Goal: Task Accomplishment & Management: Manage account settings

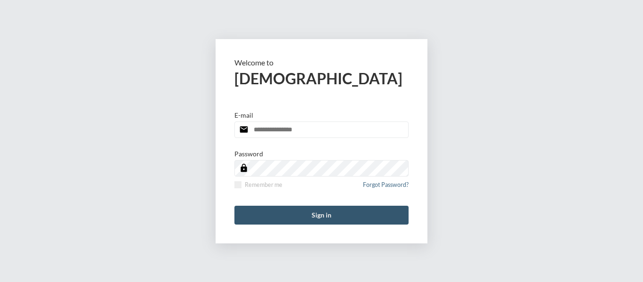
type input "**********"
click at [315, 213] on button "Sign in" at bounding box center [321, 215] width 174 height 19
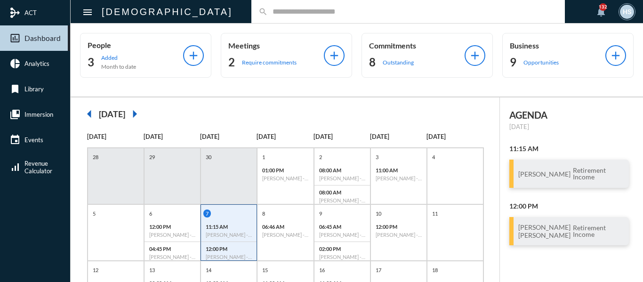
click at [268, 9] on input "text" at bounding box center [413, 12] width 290 height 8
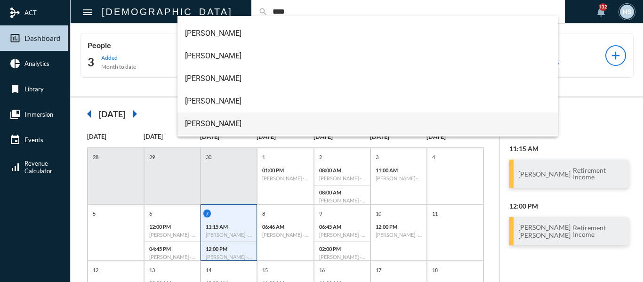
scroll to position [60, 0]
type input "****"
click at [226, 123] on span "[PERSON_NAME]" at bounding box center [368, 125] width 366 height 23
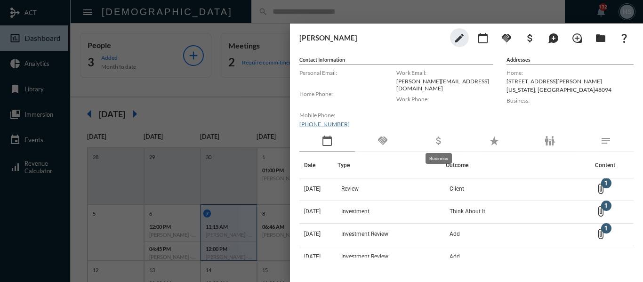
click at [439, 142] on mat-icon "attach_money" at bounding box center [438, 140] width 11 height 11
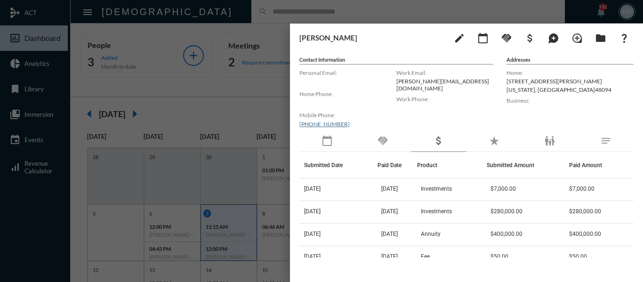
click at [262, 86] on div at bounding box center [321, 141] width 643 height 282
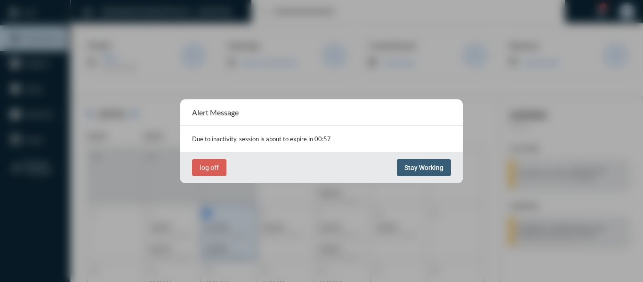
click at [430, 166] on span "Stay Working" at bounding box center [423, 168] width 39 height 8
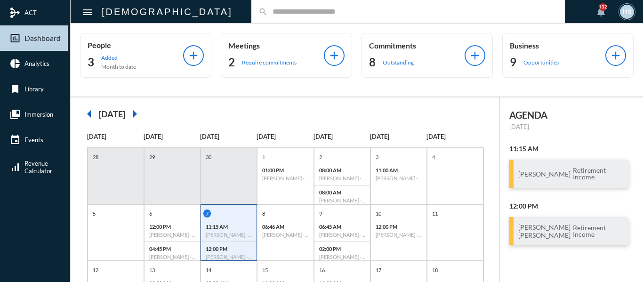
click at [338, 88] on div "People 3 Added Month to date add Meetings 2 Require commitments add Commitments…" at bounding box center [357, 60] width 573 height 73
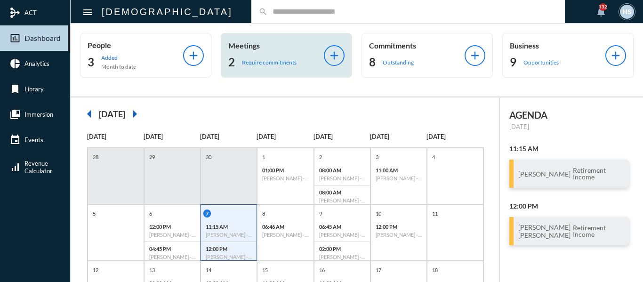
click at [260, 64] on p "Require commitments" at bounding box center [269, 62] width 55 height 7
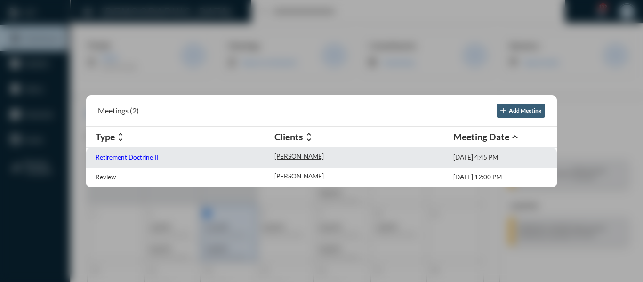
click at [130, 154] on p "Retirement Doctrine II" at bounding box center [127, 158] width 63 height 8
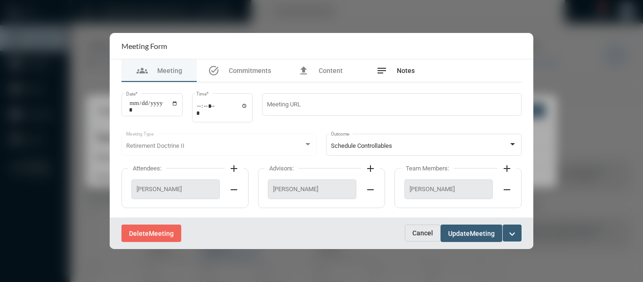
click at [407, 70] on span "Notes" at bounding box center [406, 71] width 18 height 8
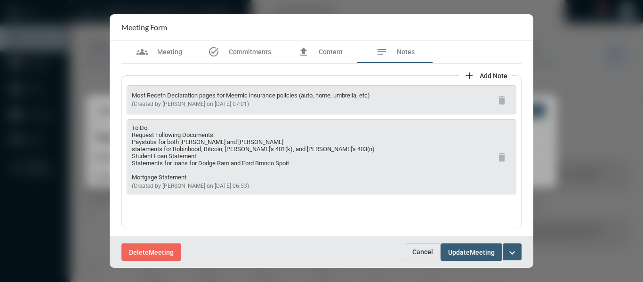
drag, startPoint x: 194, startPoint y: 176, endPoint x: 115, endPoint y: 142, distance: 86.2
click at [115, 142] on div "groups Meeting task_alt Commitments file_upload Content notes Notes add Add Not…" at bounding box center [322, 138] width 424 height 196
copy p "Paystubs for both [PERSON_NAME] and [PERSON_NAME] statements for Robinhood, Bit…"
click at [245, 50] on span "Commitments" at bounding box center [250, 52] width 42 height 8
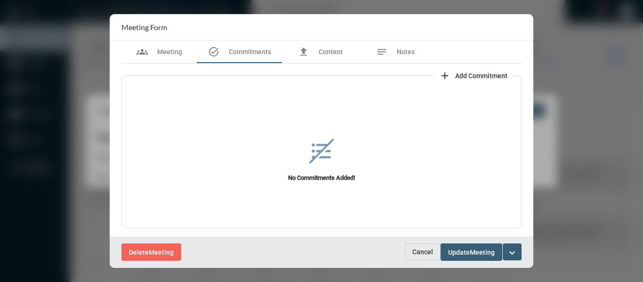
click at [455, 76] on span "Add Commitment" at bounding box center [481, 76] width 52 height 8
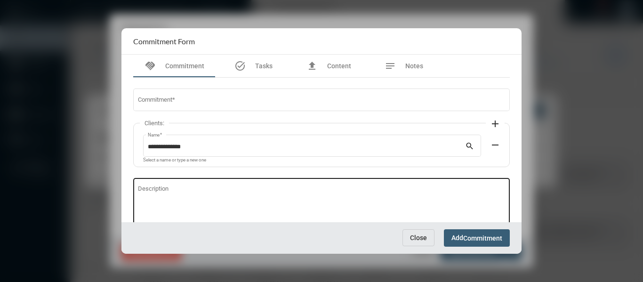
click at [167, 188] on textarea "Description" at bounding box center [322, 204] width 368 height 37
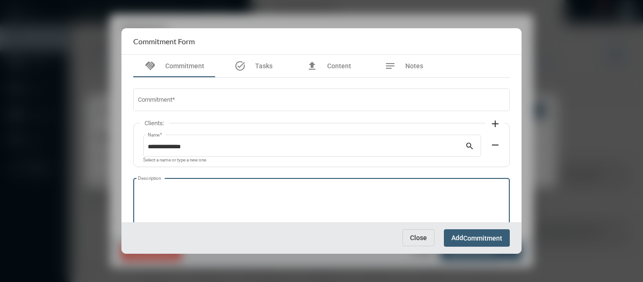
paste textarea "**********"
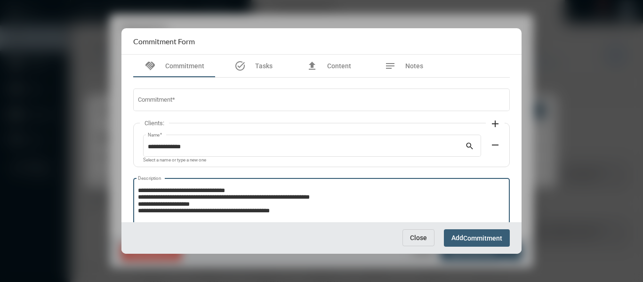
scroll to position [1, 0]
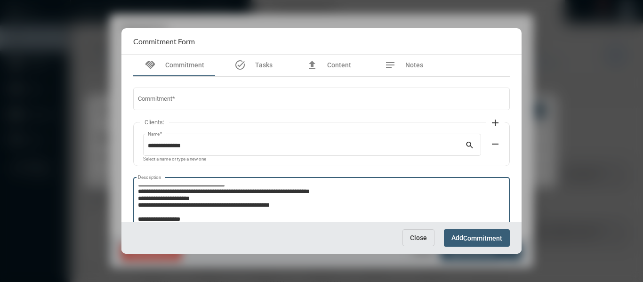
click at [315, 205] on textarea "**********" at bounding box center [320, 204] width 365 height 37
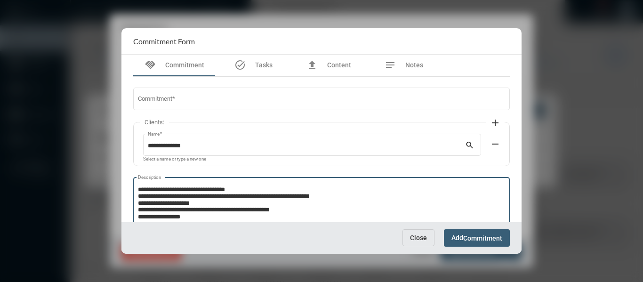
scroll to position [0, 0]
click at [232, 217] on textarea "**********" at bounding box center [320, 204] width 365 height 37
click at [138, 186] on textarea "**********" at bounding box center [320, 204] width 365 height 37
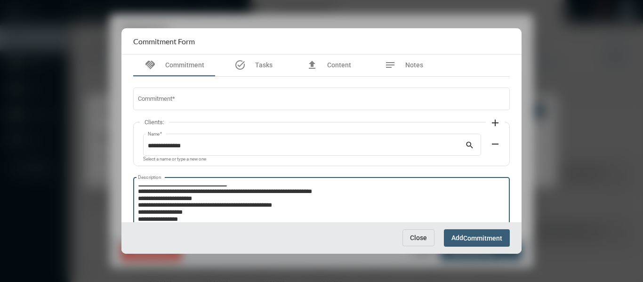
click at [303, 208] on textarea "**********" at bounding box center [320, 204] width 365 height 37
click at [198, 218] on textarea "**********" at bounding box center [320, 204] width 365 height 37
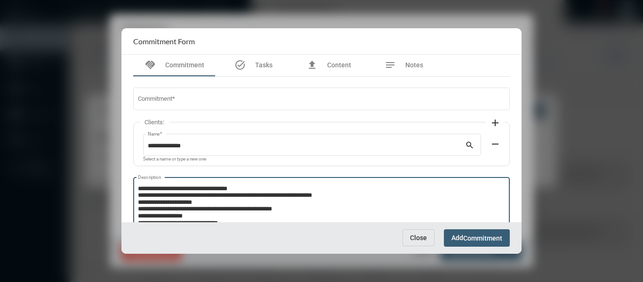
scroll to position [0, 0]
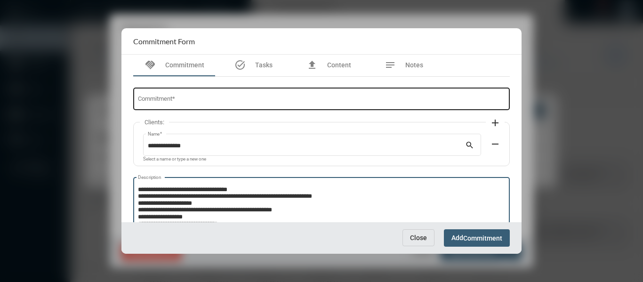
type textarea "**********"
click at [170, 97] on input "Commitment *" at bounding box center [322, 100] width 368 height 7
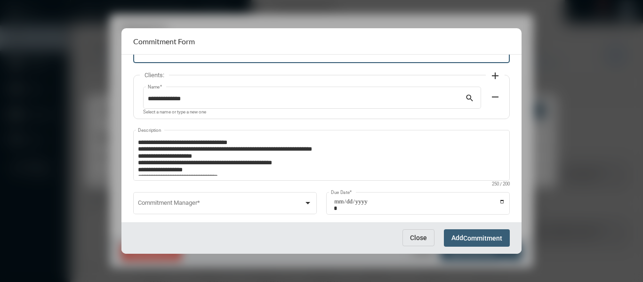
scroll to position [64, 0]
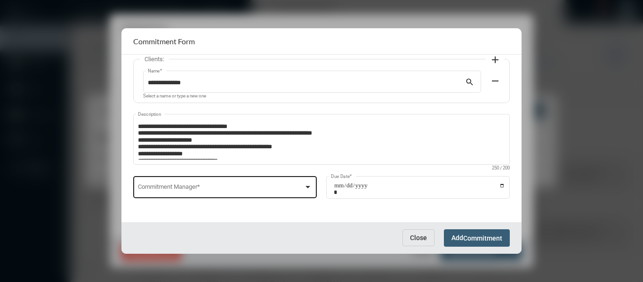
type input "**********"
click at [310, 186] on div at bounding box center [308, 187] width 8 height 8
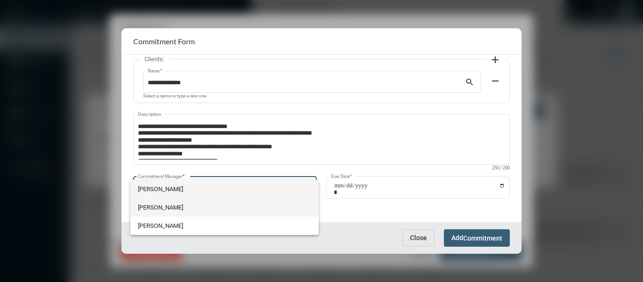
click at [166, 205] on span "[PERSON_NAME]" at bounding box center [224, 207] width 173 height 18
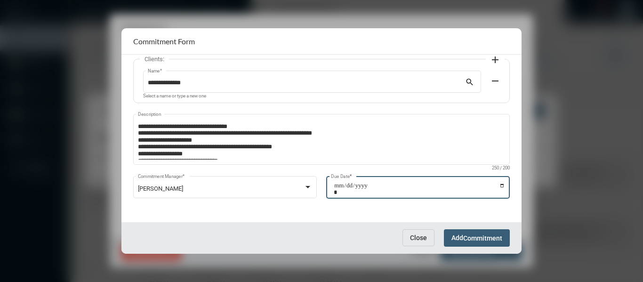
click at [499, 185] on input "Due Date *" at bounding box center [419, 188] width 171 height 13
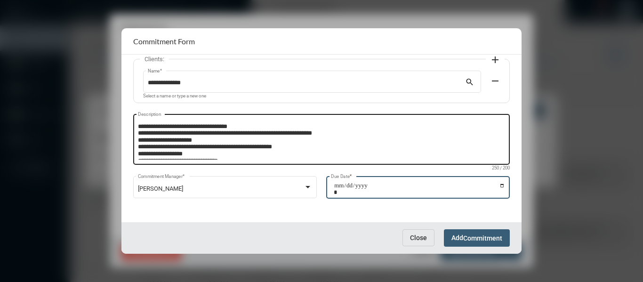
type input "**********"
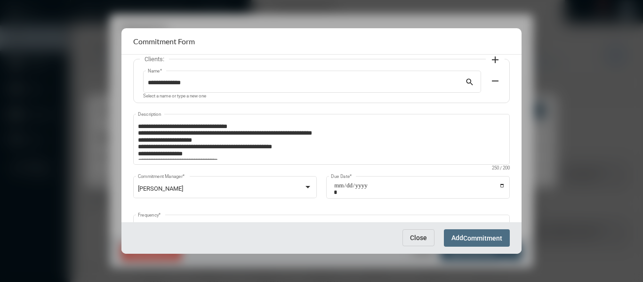
click at [469, 240] on span "Commitment" at bounding box center [482, 238] width 39 height 8
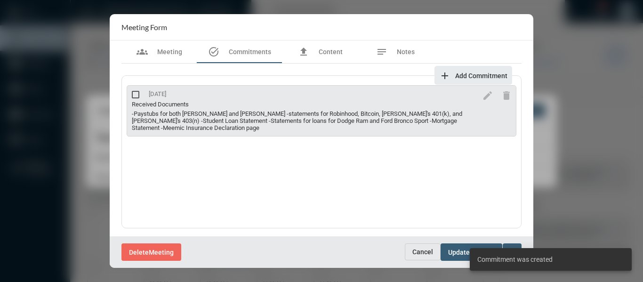
click at [486, 74] on span "Add Commitment" at bounding box center [481, 76] width 52 height 8
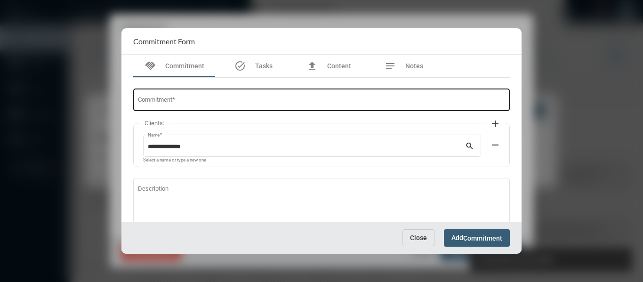
click at [226, 96] on div "Commitment *" at bounding box center [322, 99] width 368 height 24
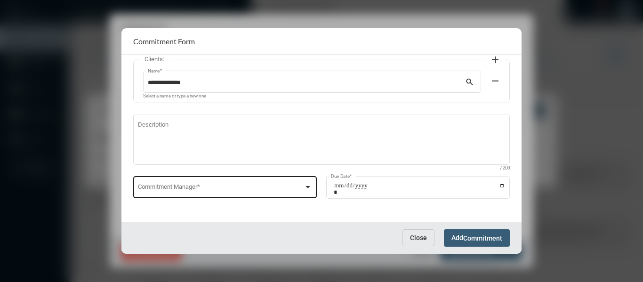
type input "**********"
click at [301, 186] on span at bounding box center [221, 189] width 166 height 7
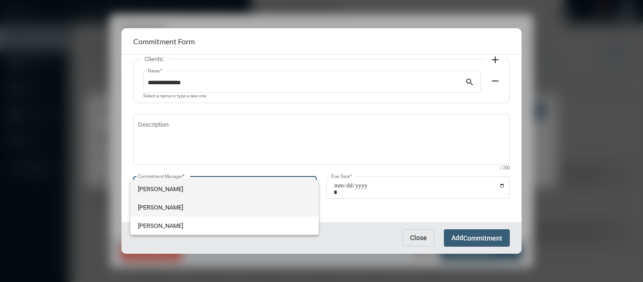
click at [146, 204] on span "[PERSON_NAME]" at bounding box center [224, 207] width 173 height 18
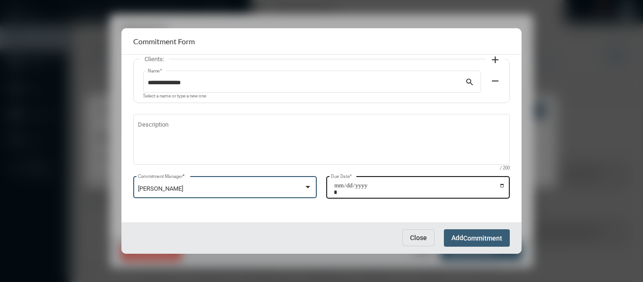
click at [500, 184] on input "Due Date *" at bounding box center [419, 188] width 171 height 13
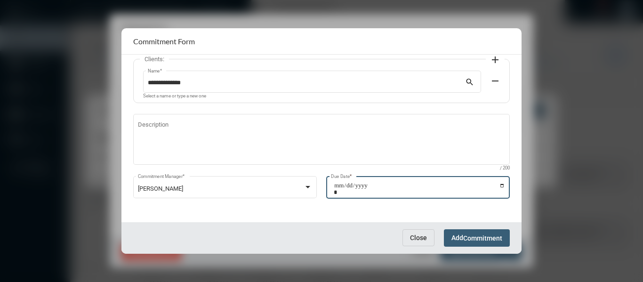
type input "**********"
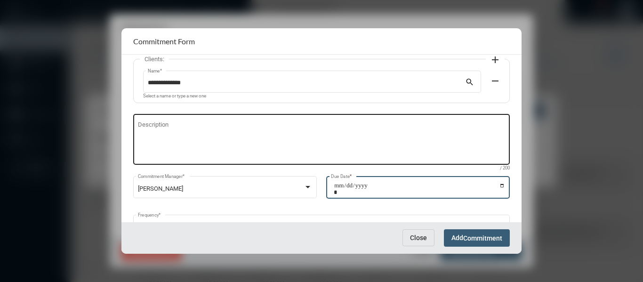
click at [165, 124] on textarea "Description" at bounding box center [322, 140] width 368 height 37
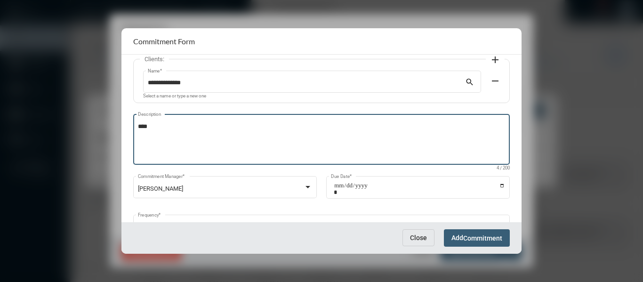
type textarea "****"
click at [484, 238] on span "Commitment" at bounding box center [482, 238] width 39 height 8
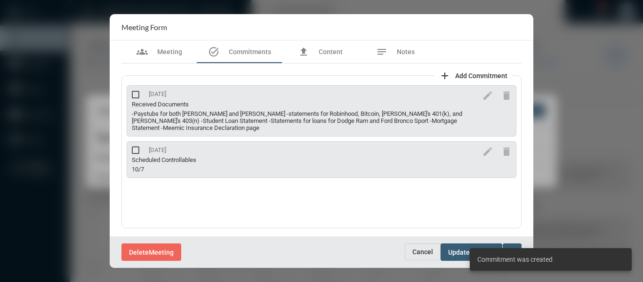
click at [169, 106] on div "Received Documents" at bounding box center [305, 104] width 347 height 7
click at [482, 94] on mat-icon "edit" at bounding box center [487, 95] width 11 height 11
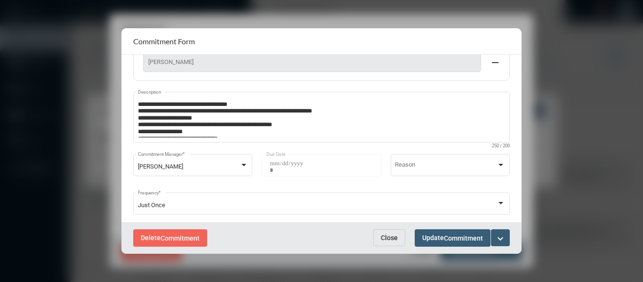
scroll to position [132, 0]
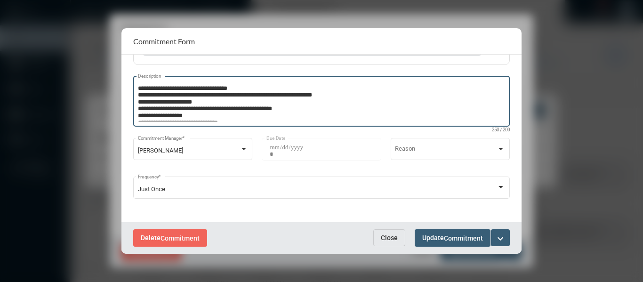
click at [139, 86] on textarea "**********" at bounding box center [322, 102] width 368 height 37
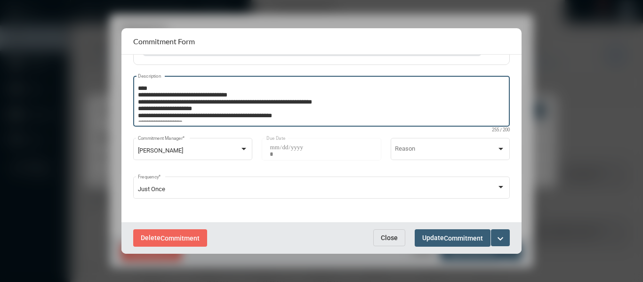
scroll to position [13, 0]
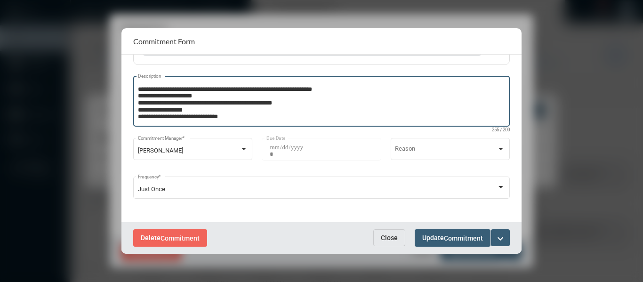
click at [315, 149] on div "**********" at bounding box center [322, 84] width 386 height 277
click at [376, 98] on textarea "**********" at bounding box center [320, 102] width 365 height 37
type textarea "**********"
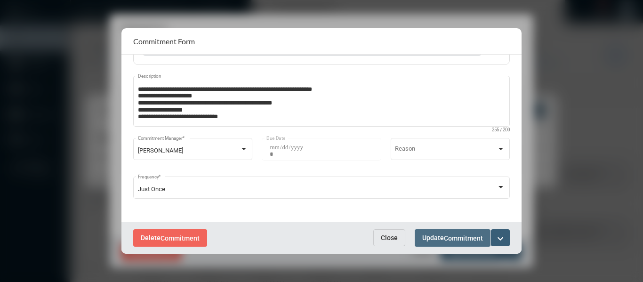
click at [457, 240] on span "Commitment" at bounding box center [463, 238] width 39 height 8
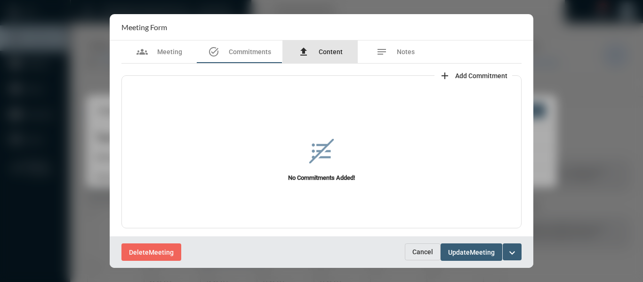
click at [334, 49] on span "Content" at bounding box center [331, 52] width 24 height 8
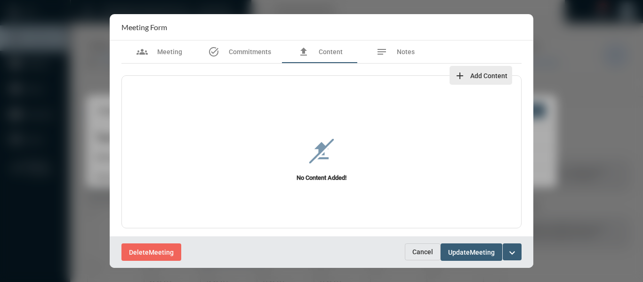
click at [486, 75] on span "Add Content" at bounding box center [488, 76] width 37 height 8
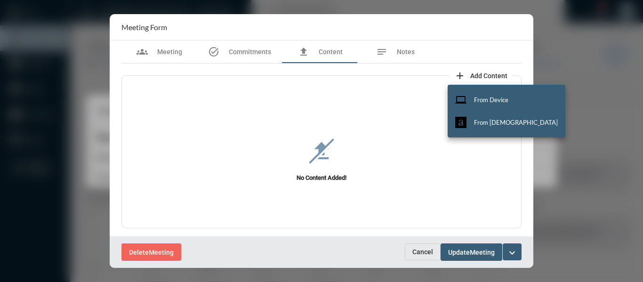
click at [426, 255] on div at bounding box center [321, 141] width 643 height 282
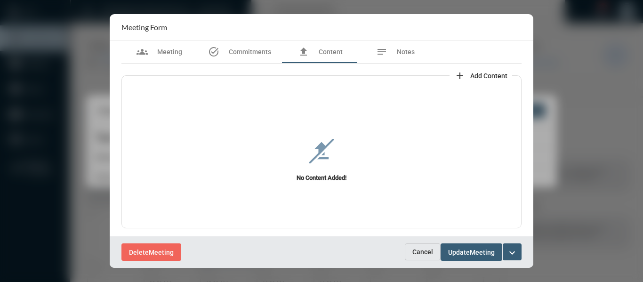
click at [411, 251] on button "Cancel" at bounding box center [423, 251] width 36 height 17
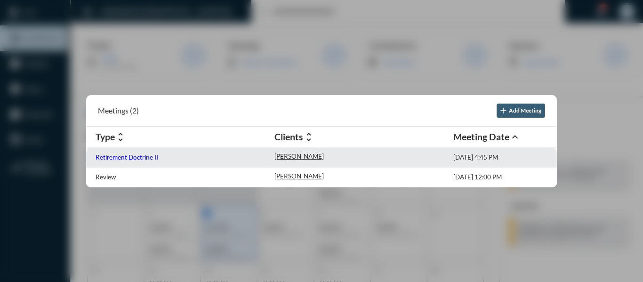
click at [137, 154] on div "Retirement Doctrine II" at bounding box center [185, 158] width 179 height 10
click at [128, 156] on p "Retirement Doctrine II" at bounding box center [127, 158] width 63 height 8
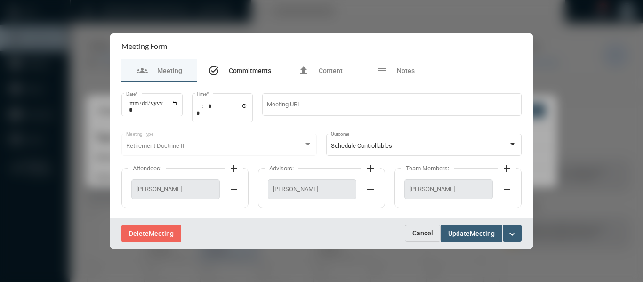
click at [240, 73] on span "Commitments" at bounding box center [250, 71] width 42 height 8
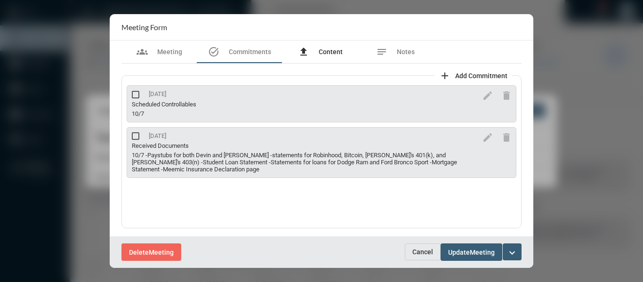
click at [329, 48] on span "Content" at bounding box center [331, 52] width 24 height 8
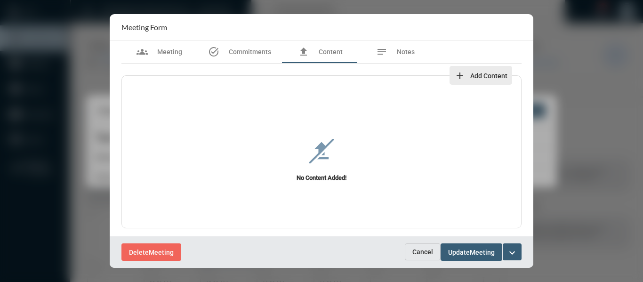
click at [472, 73] on span "Add Content" at bounding box center [488, 76] width 37 height 8
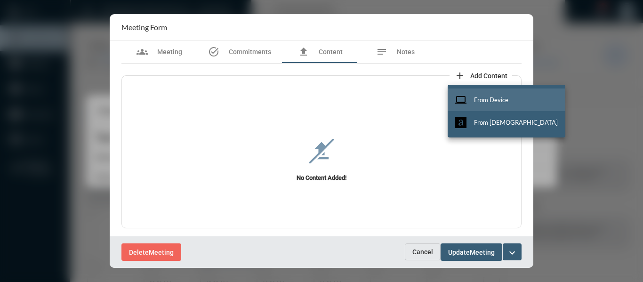
click at [478, 97] on span "From Device" at bounding box center [491, 100] width 34 height 8
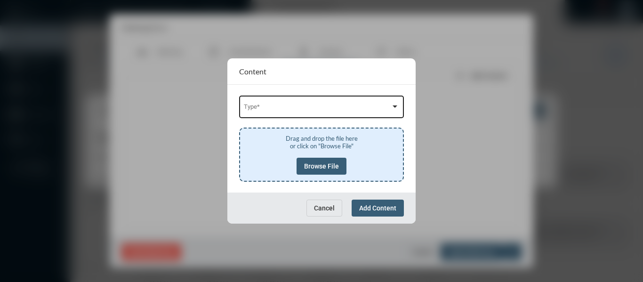
click at [306, 100] on div "Type *" at bounding box center [322, 106] width 156 height 24
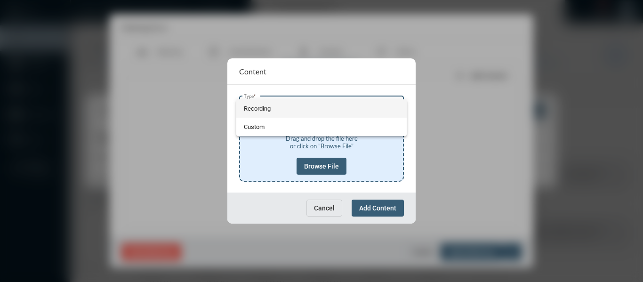
drag, startPoint x: 246, startPoint y: 105, endPoint x: 307, endPoint y: 180, distance: 95.7
click at [247, 105] on span "Recording" at bounding box center [322, 108] width 156 height 18
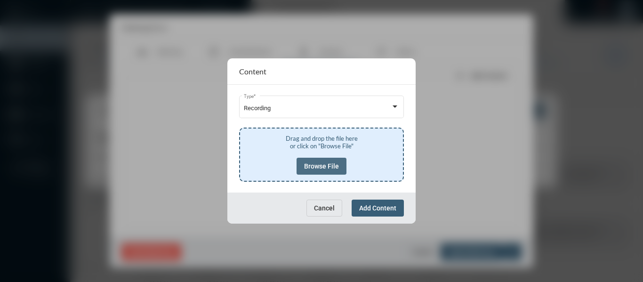
click at [317, 165] on span "Browse File" at bounding box center [321, 166] width 35 height 8
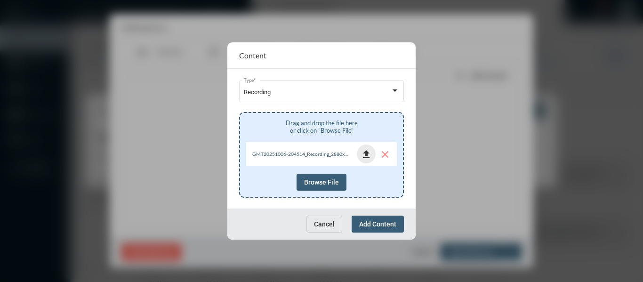
click at [368, 155] on mat-icon "file_upload" at bounding box center [366, 154] width 11 height 11
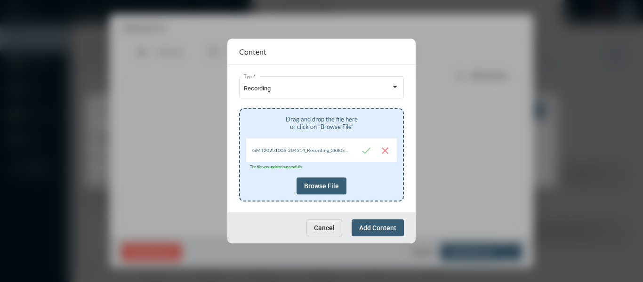
click at [381, 227] on span "Add Content" at bounding box center [377, 228] width 37 height 8
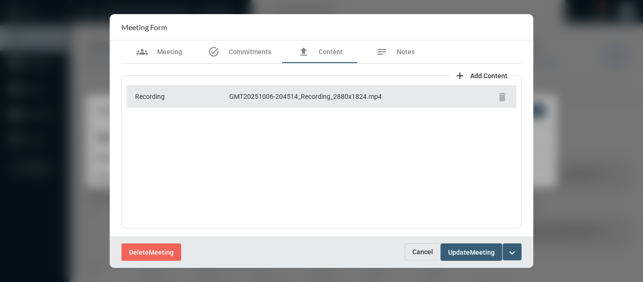
click at [510, 250] on mat-icon "expand_more" at bounding box center [512, 252] width 11 height 11
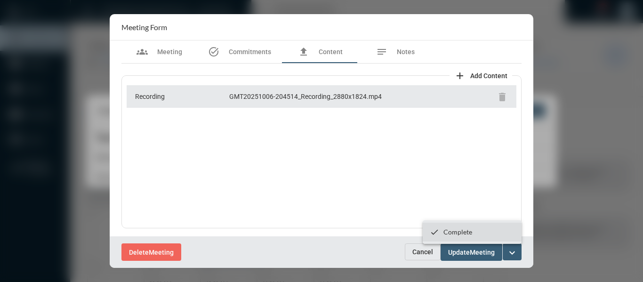
click at [457, 231] on p "Complete" at bounding box center [458, 232] width 29 height 8
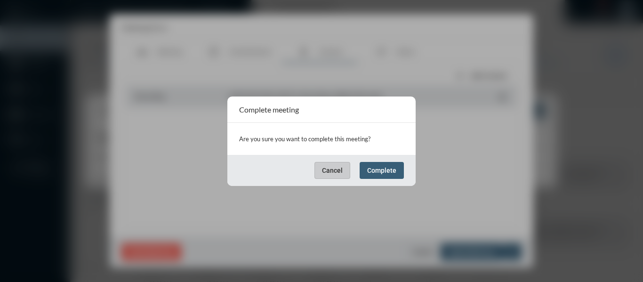
click at [387, 173] on span "Complete" at bounding box center [381, 171] width 29 height 8
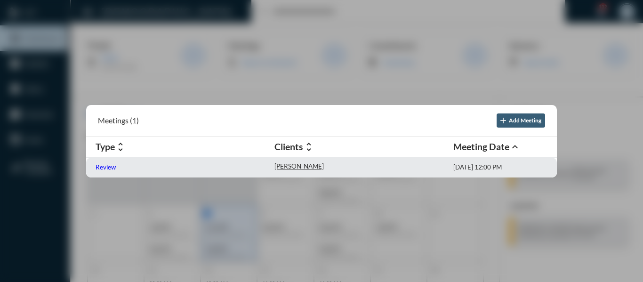
click at [96, 166] on p "Review" at bounding box center [106, 167] width 20 height 8
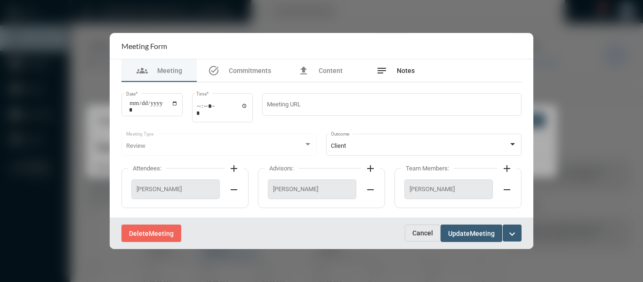
click at [405, 70] on span "Notes" at bounding box center [406, 71] width 18 height 8
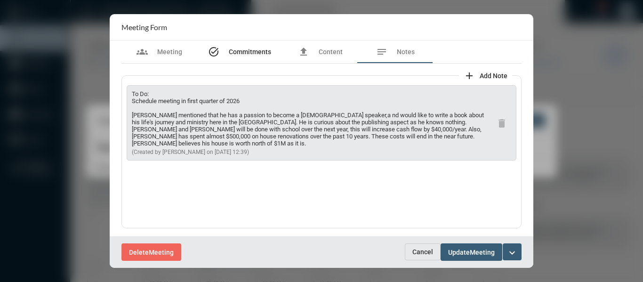
click at [242, 50] on span "Commitments" at bounding box center [250, 52] width 42 height 8
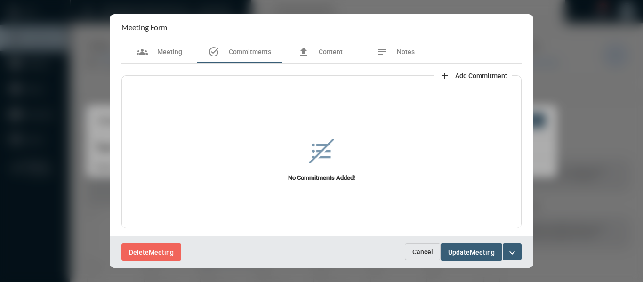
click at [492, 75] on span "Add Commitment" at bounding box center [481, 76] width 52 height 8
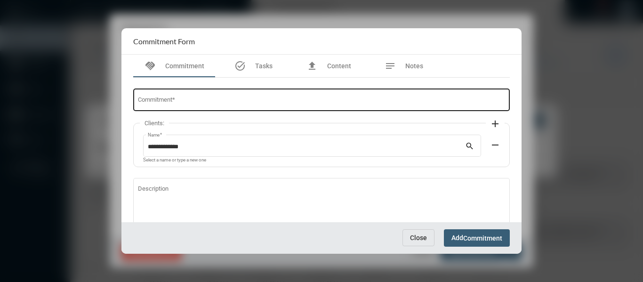
click at [315, 92] on div "Commitment *" at bounding box center [322, 99] width 368 height 24
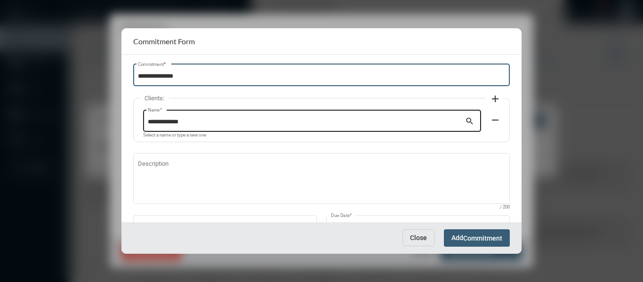
scroll to position [47, 0]
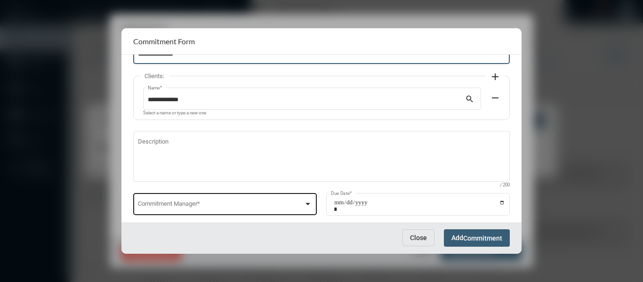
type input "**********"
click at [307, 203] on div at bounding box center [308, 204] width 5 height 2
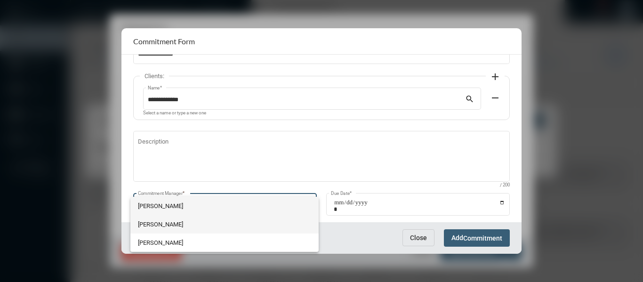
click at [150, 226] on span "[PERSON_NAME]" at bounding box center [224, 224] width 173 height 18
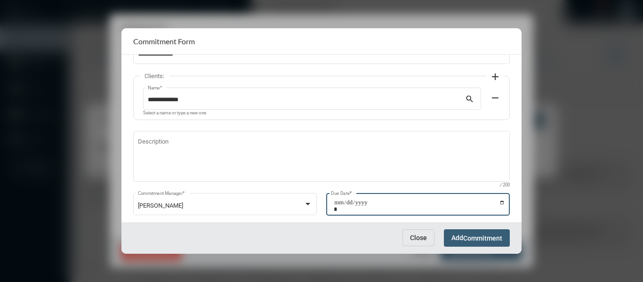
click at [500, 203] on input "Due Date *" at bounding box center [419, 205] width 171 height 13
type input "**********"
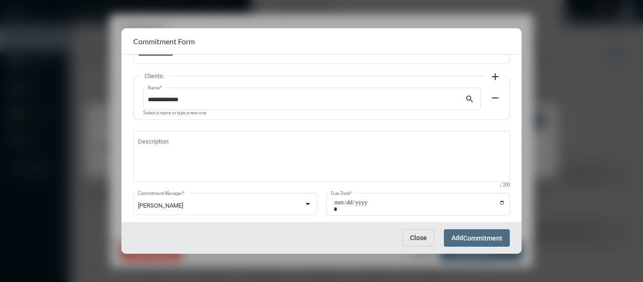
click at [463, 239] on span "Add Commitment" at bounding box center [477, 238] width 51 height 8
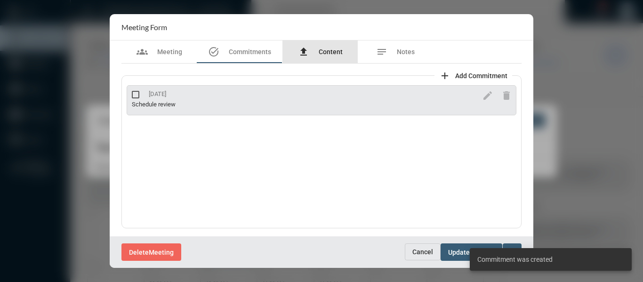
click at [332, 49] on span "Content" at bounding box center [331, 52] width 24 height 8
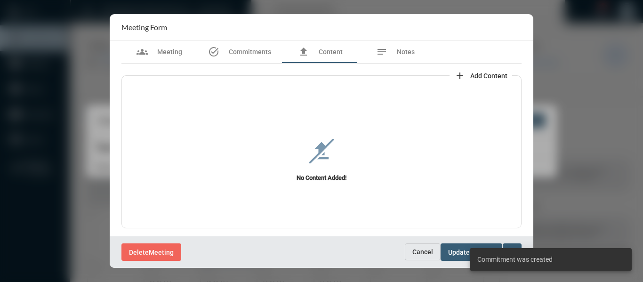
click at [485, 72] on span "Add Content" at bounding box center [488, 76] width 37 height 8
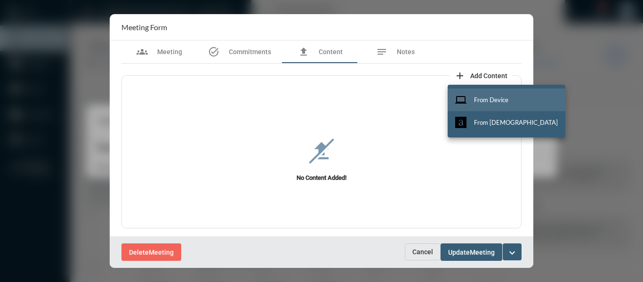
click at [488, 97] on span "From Device" at bounding box center [491, 100] width 34 height 8
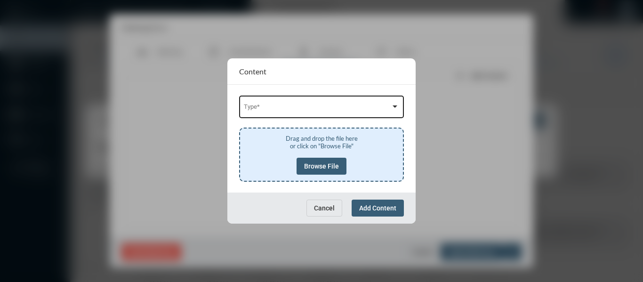
click at [328, 104] on div "Type *" at bounding box center [322, 106] width 156 height 24
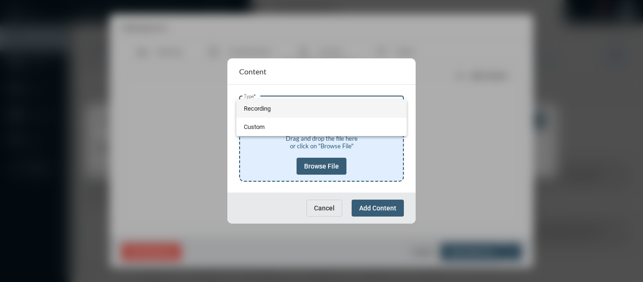
click at [259, 109] on span "Recording" at bounding box center [322, 108] width 156 height 18
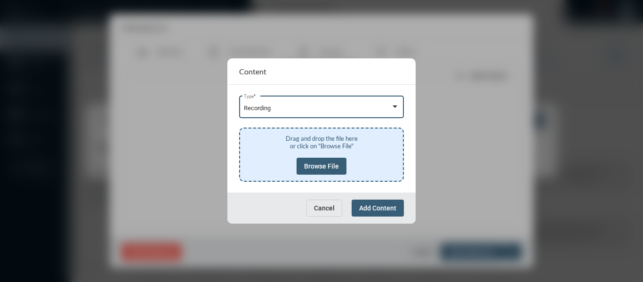
click at [321, 162] on button "Browse File" at bounding box center [322, 166] width 50 height 17
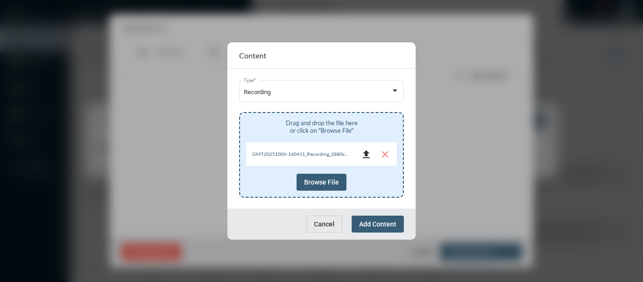
click at [368, 156] on mat-icon "file_upload" at bounding box center [366, 154] width 11 height 11
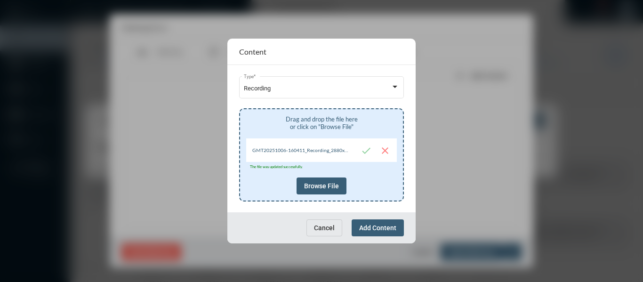
click at [381, 226] on span "Add Content" at bounding box center [377, 228] width 37 height 8
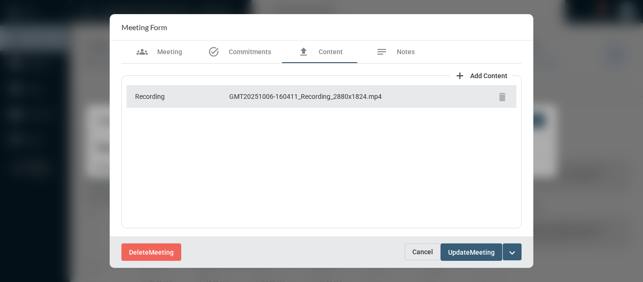
click at [509, 251] on mat-icon "expand_more" at bounding box center [512, 252] width 11 height 11
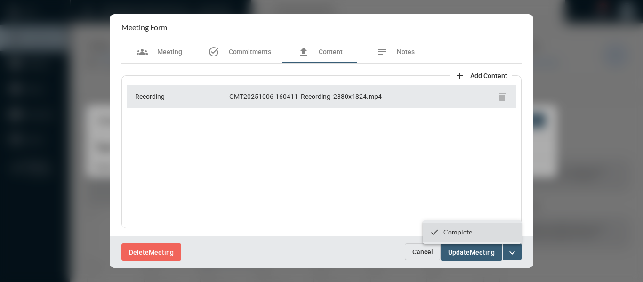
click at [467, 230] on p "Complete" at bounding box center [458, 232] width 29 height 8
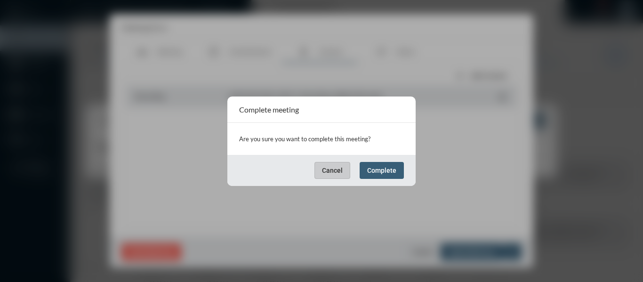
click at [400, 173] on button "Complete" at bounding box center [382, 170] width 44 height 17
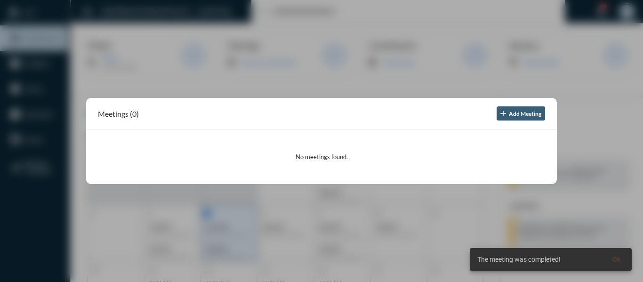
click at [323, 83] on div at bounding box center [321, 141] width 643 height 282
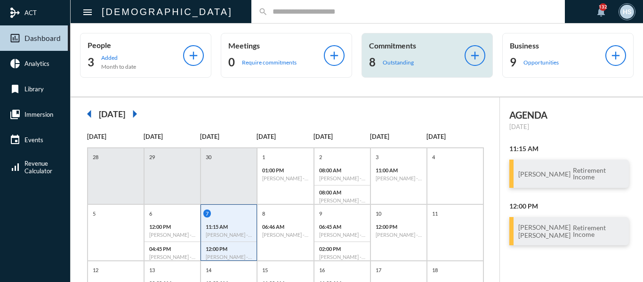
click at [403, 60] on p "Outstanding" at bounding box center [398, 62] width 31 height 7
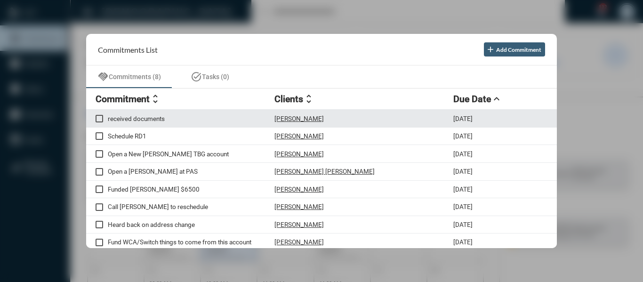
click at [142, 118] on p "received documents" at bounding box center [191, 119] width 167 height 8
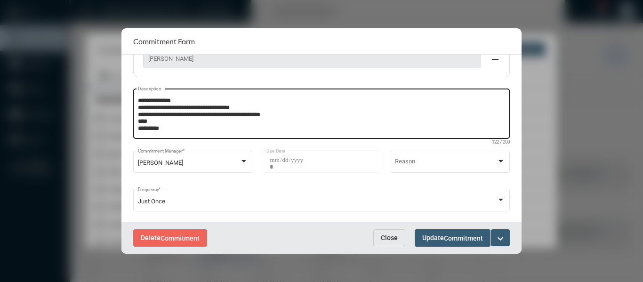
scroll to position [94, 0]
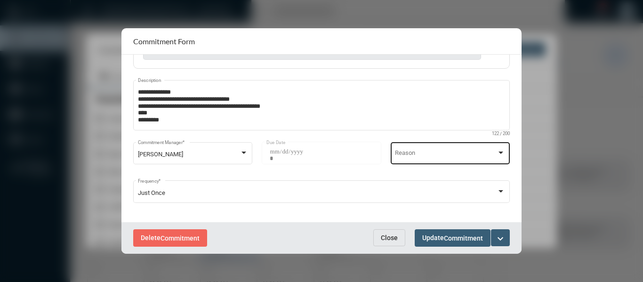
click at [501, 152] on div at bounding box center [501, 153] width 5 height 2
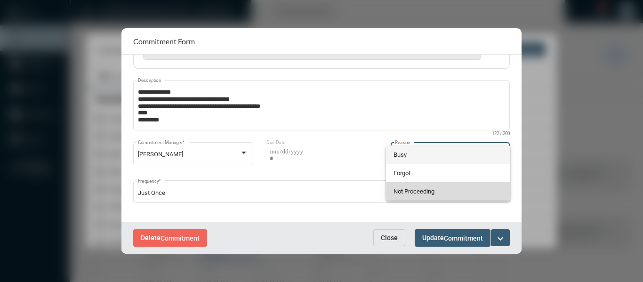
click at [430, 190] on span "Not Proceeding" at bounding box center [448, 191] width 109 height 18
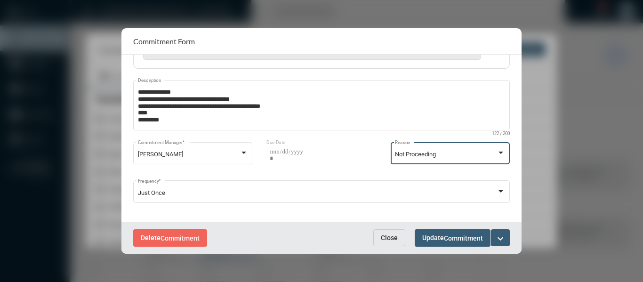
click at [454, 239] on span "Commitment" at bounding box center [463, 238] width 39 height 8
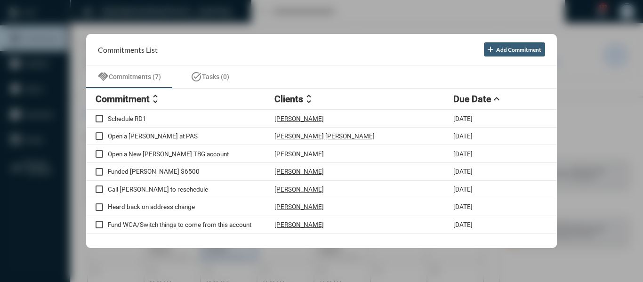
click at [251, 11] on div at bounding box center [321, 141] width 643 height 282
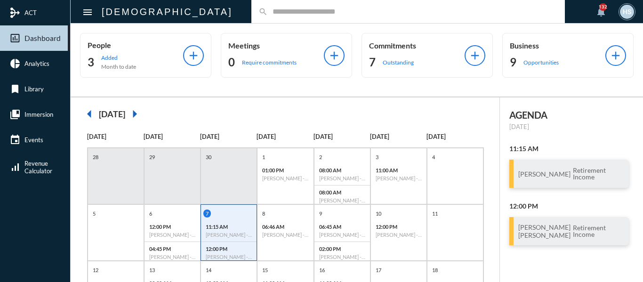
click at [268, 11] on input "text" at bounding box center [413, 12] width 290 height 8
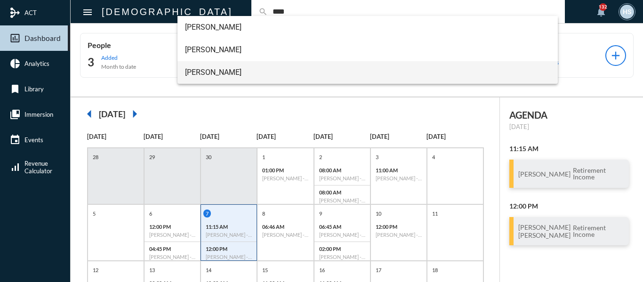
type input "****"
click at [225, 69] on span "[PERSON_NAME]" at bounding box center [368, 72] width 366 height 23
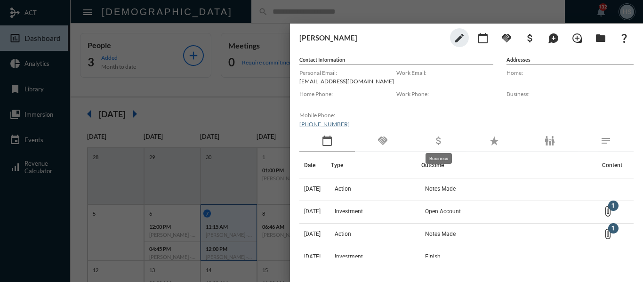
click at [438, 137] on mat-icon "attach_money" at bounding box center [438, 140] width 11 height 11
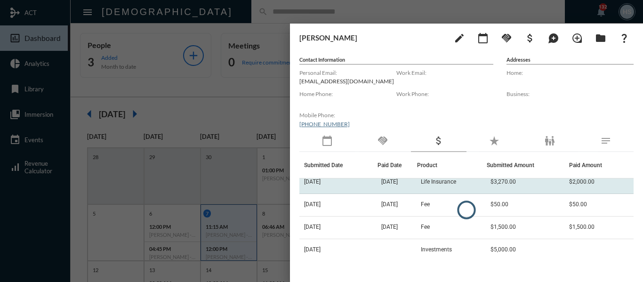
scroll to position [34, 0]
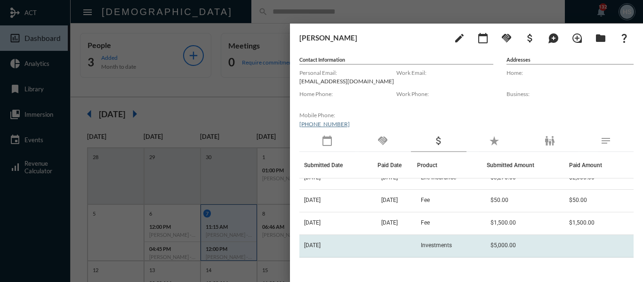
click at [452, 242] on td "Investments" at bounding box center [452, 246] width 70 height 23
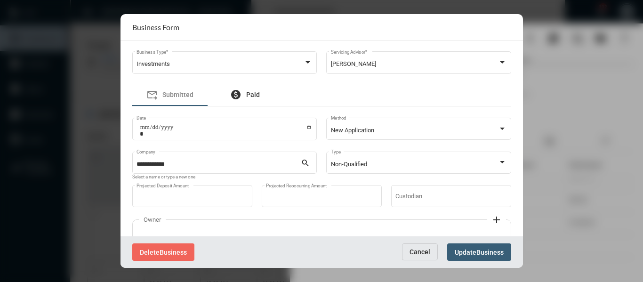
click at [252, 92] on span "Paid" at bounding box center [253, 95] width 14 height 8
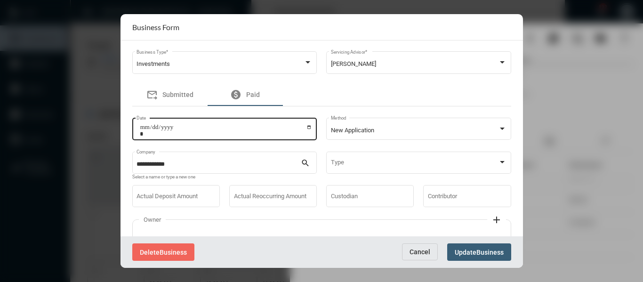
click at [309, 129] on input "Date" at bounding box center [226, 130] width 173 height 13
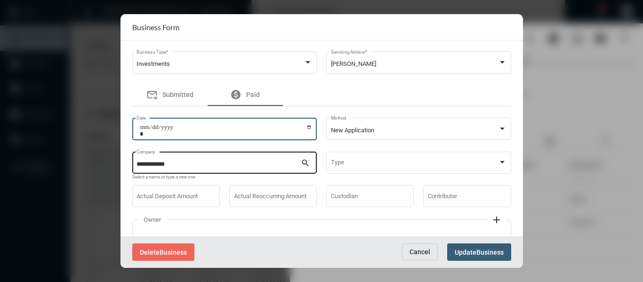
type input "**********"
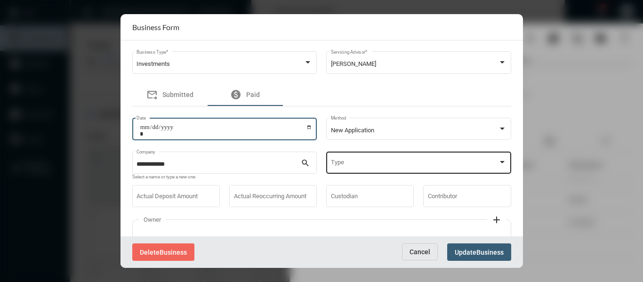
click at [371, 154] on div "Type" at bounding box center [419, 162] width 176 height 24
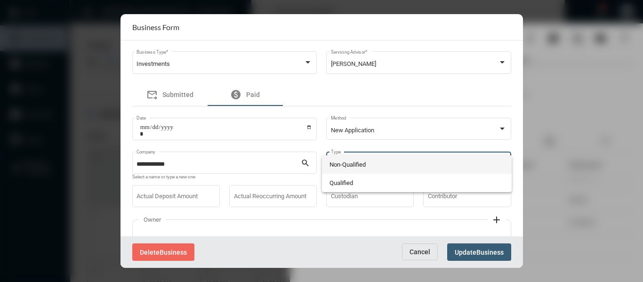
click at [353, 162] on span "Non-Qualified" at bounding box center [417, 164] width 175 height 18
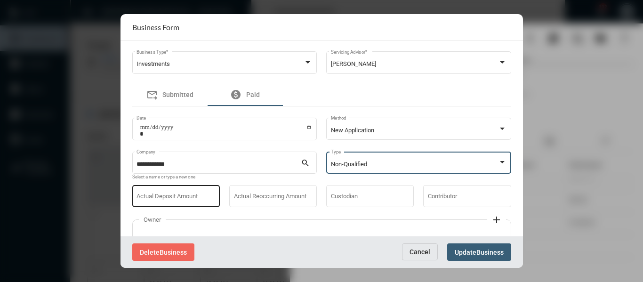
click at [202, 193] on div "Actual Deposit Amount" at bounding box center [176, 196] width 79 height 24
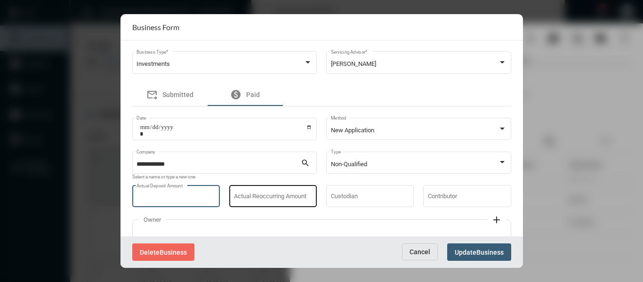
type input "****"
click at [257, 192] on div "Actual Reoccurring Amount" at bounding box center [273, 196] width 79 height 24
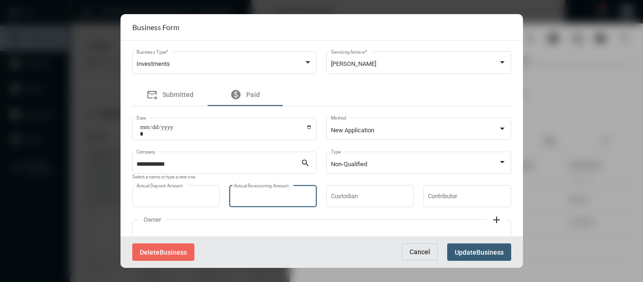
type input "****"
click at [474, 250] on span "Update" at bounding box center [466, 253] width 22 height 8
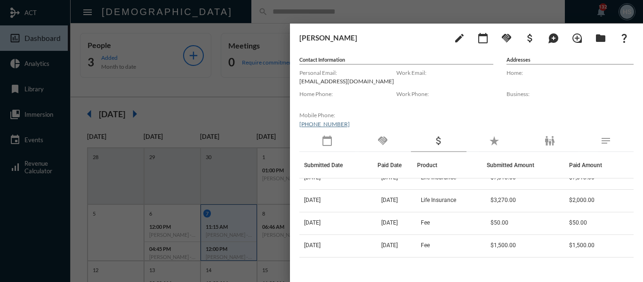
drag, startPoint x: 241, startPoint y: 99, endPoint x: 219, endPoint y: 29, distance: 73.0
click at [241, 98] on div at bounding box center [321, 141] width 643 height 282
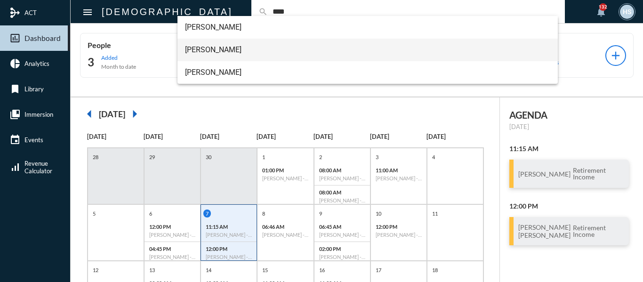
type input "****"
click at [210, 49] on span "[PERSON_NAME]" at bounding box center [368, 50] width 366 height 23
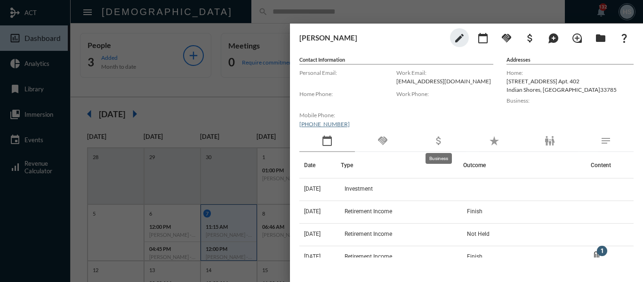
click at [439, 140] on mat-icon "attach_money" at bounding box center [438, 140] width 11 height 11
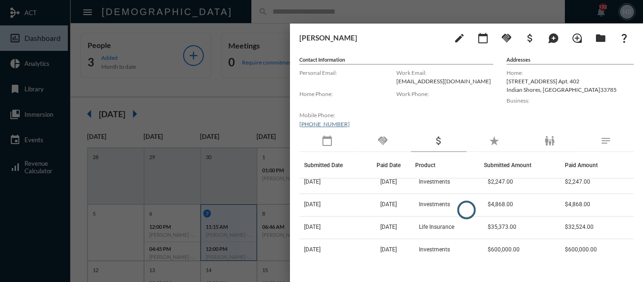
scroll to position [57, 0]
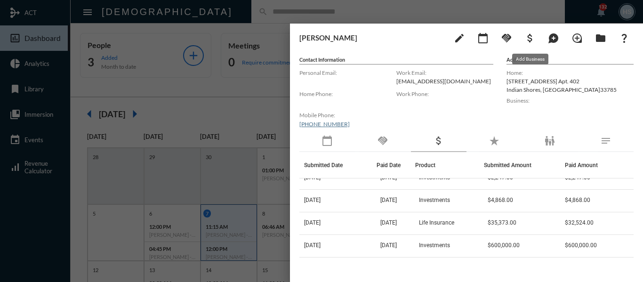
click at [533, 36] on mat-icon "attach_money" at bounding box center [530, 37] width 11 height 11
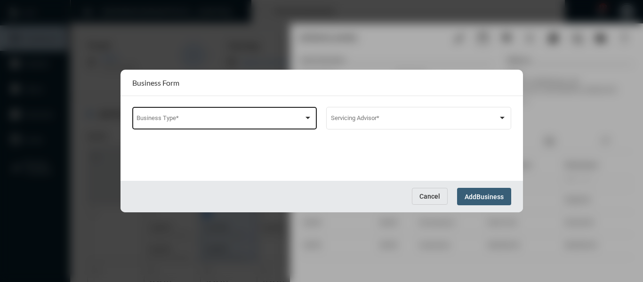
click at [264, 121] on span at bounding box center [220, 119] width 167 height 7
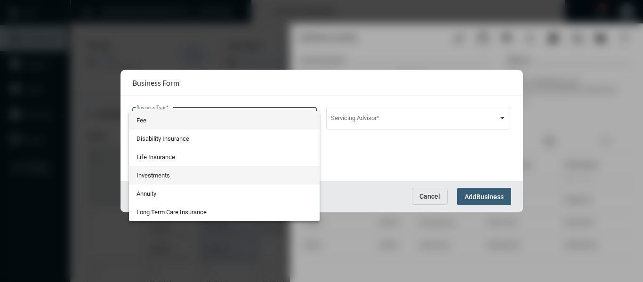
click at [150, 176] on span "Investments" at bounding box center [225, 175] width 176 height 18
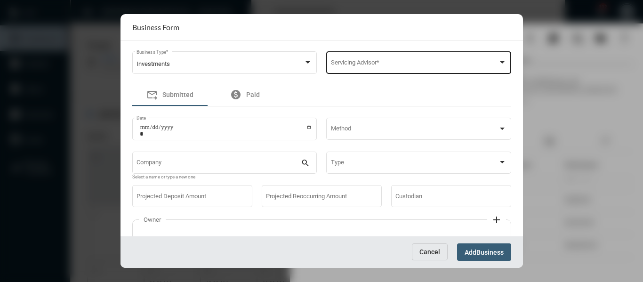
click at [389, 69] on div "Servicing Advisor *" at bounding box center [419, 62] width 176 height 24
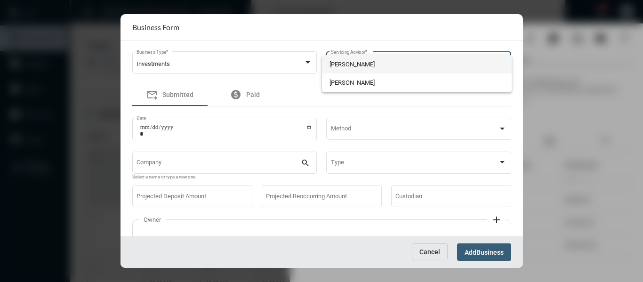
click at [342, 65] on span "[PERSON_NAME]" at bounding box center [417, 64] width 175 height 18
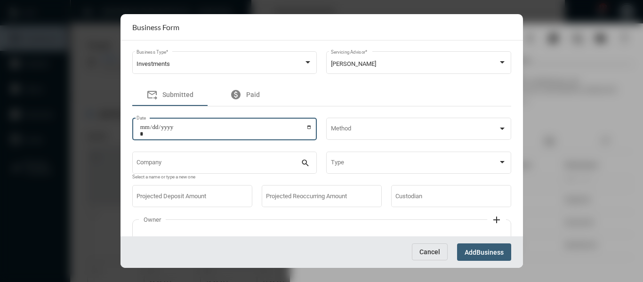
click at [306, 126] on input "Date" at bounding box center [226, 130] width 173 height 13
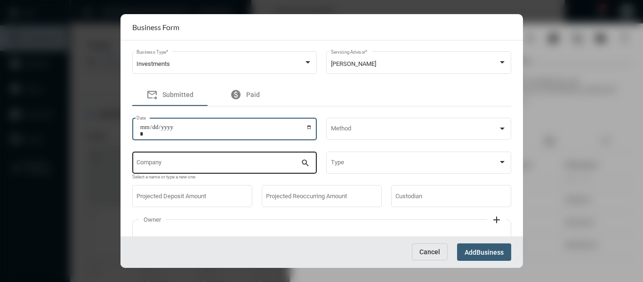
type input "**********"
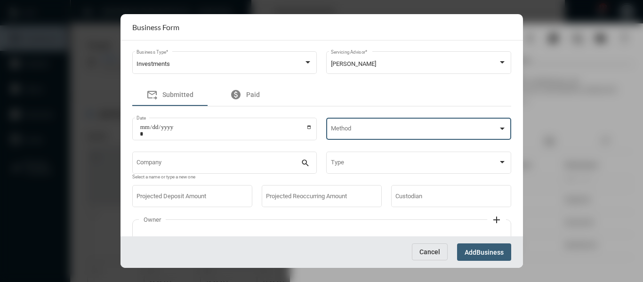
click at [416, 129] on span at bounding box center [414, 130] width 167 height 7
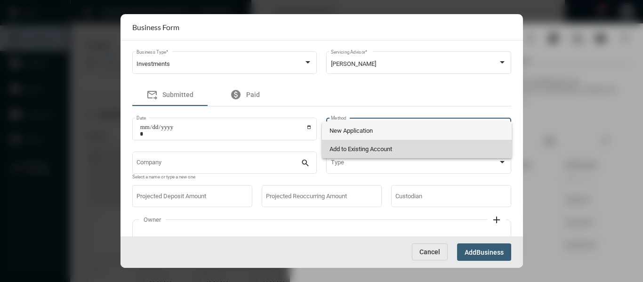
click at [369, 148] on span "Add to Existing Account" at bounding box center [417, 149] width 175 height 18
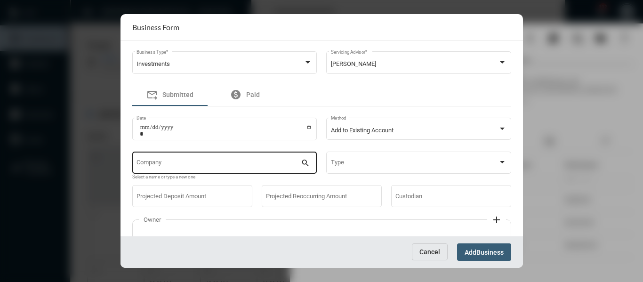
click at [260, 157] on div "Company" at bounding box center [219, 162] width 164 height 24
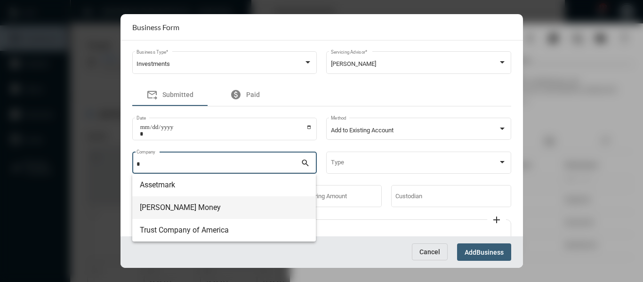
click at [164, 210] on span "[PERSON_NAME] Money" at bounding box center [224, 207] width 169 height 23
type input "**********"
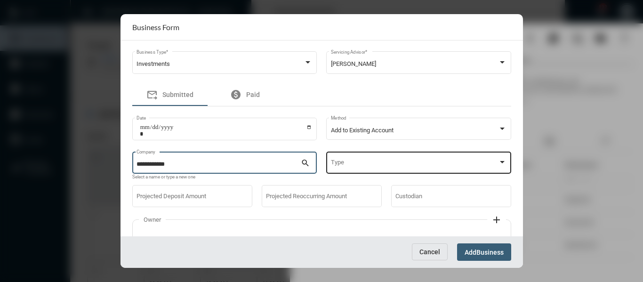
click at [370, 160] on div "Type" at bounding box center [419, 162] width 176 height 24
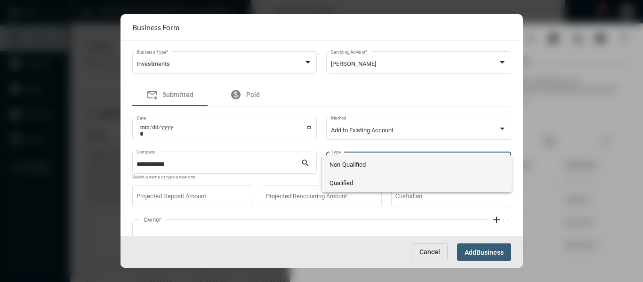
click at [337, 187] on span "Qualified" at bounding box center [417, 183] width 175 height 18
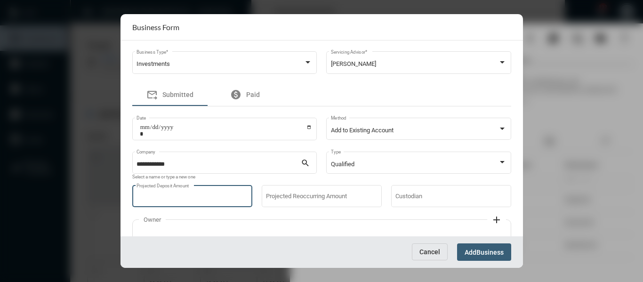
click at [195, 194] on input "Projected Deposit Amount" at bounding box center [192, 197] width 111 height 7
type input "*****"
click at [478, 251] on span "Business" at bounding box center [490, 253] width 27 height 8
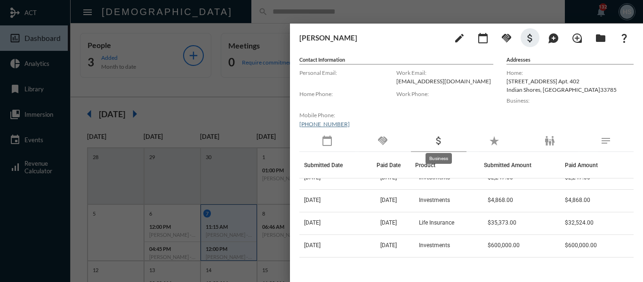
click at [441, 140] on mat-icon "attach_money" at bounding box center [438, 140] width 11 height 11
click at [438, 141] on mat-icon "attach_money" at bounding box center [438, 140] width 11 height 11
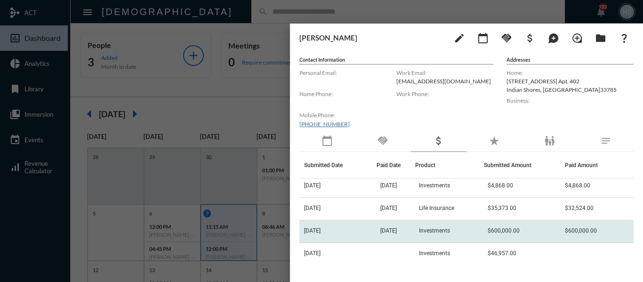
scroll to position [79, 0]
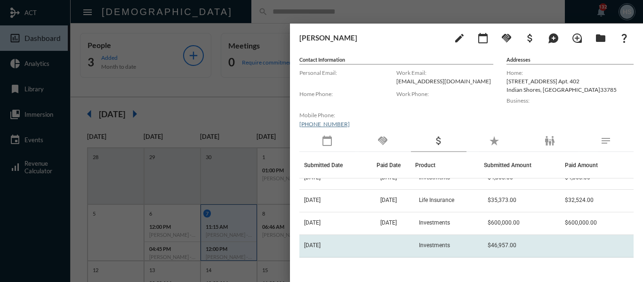
click at [439, 242] on span "Investments" at bounding box center [434, 245] width 31 height 7
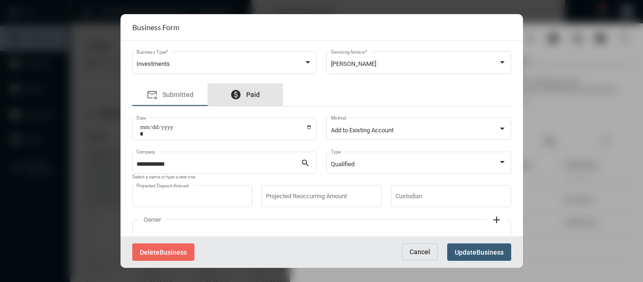
click at [251, 91] on span "Paid" at bounding box center [253, 95] width 14 height 8
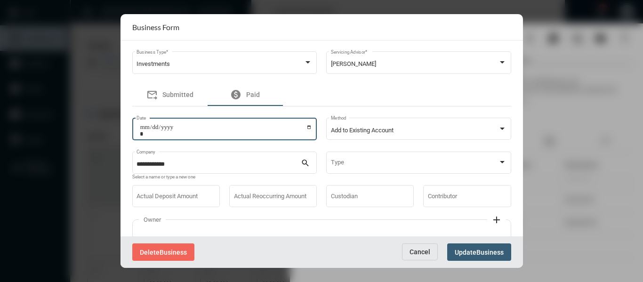
click at [306, 126] on input "Date" at bounding box center [226, 130] width 173 height 13
type input "**********"
click at [157, 199] on input "Actual Deposit Amount" at bounding box center [176, 197] width 79 height 7
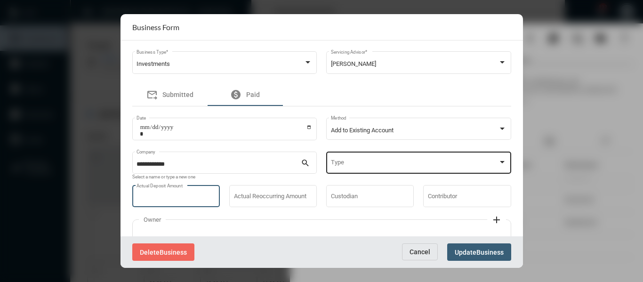
type input "*****"
click at [341, 157] on div "Type" at bounding box center [419, 162] width 176 height 24
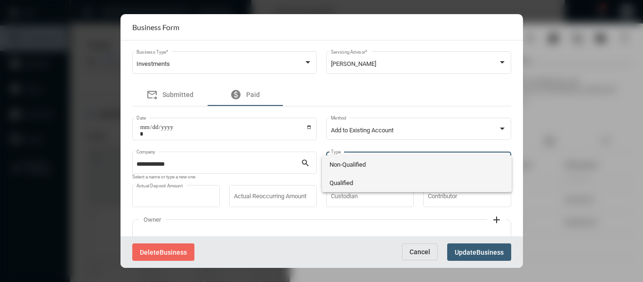
click at [341, 181] on span "Qualified" at bounding box center [417, 183] width 175 height 18
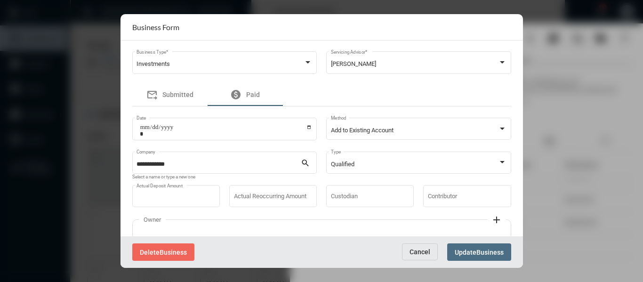
click at [480, 247] on button "Update Business" at bounding box center [479, 251] width 64 height 17
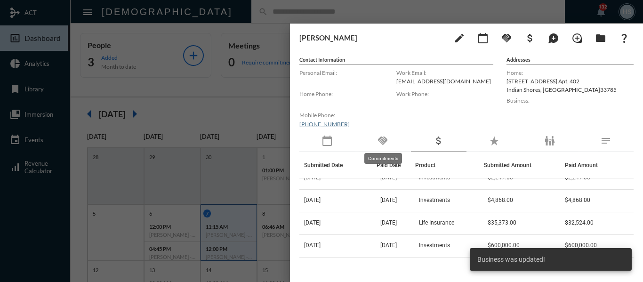
click at [386, 138] on mat-icon "handshake" at bounding box center [382, 140] width 11 height 11
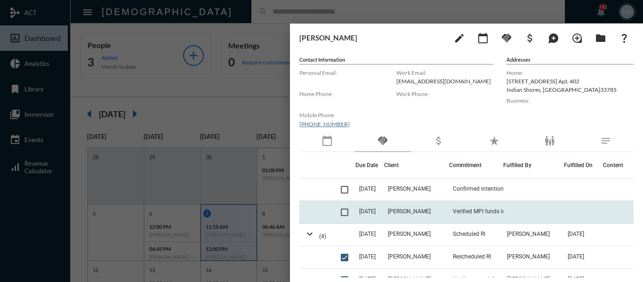
click at [342, 212] on span at bounding box center [345, 213] width 8 height 8
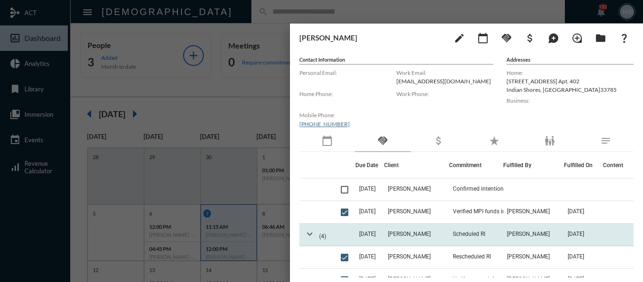
click at [308, 234] on mat-icon "expand_more" at bounding box center [309, 233] width 11 height 11
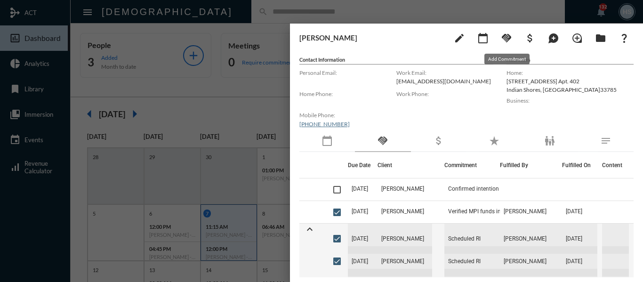
click at [509, 37] on mat-icon "handshake" at bounding box center [506, 37] width 11 height 11
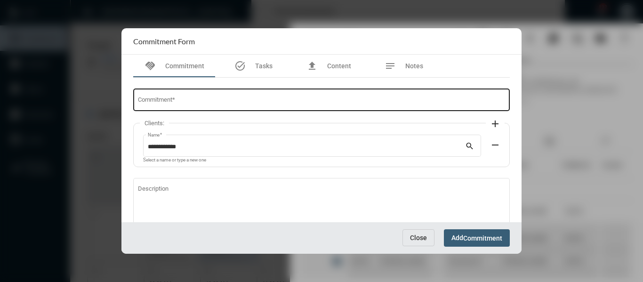
click at [177, 96] on div "Commitment *" at bounding box center [322, 99] width 368 height 24
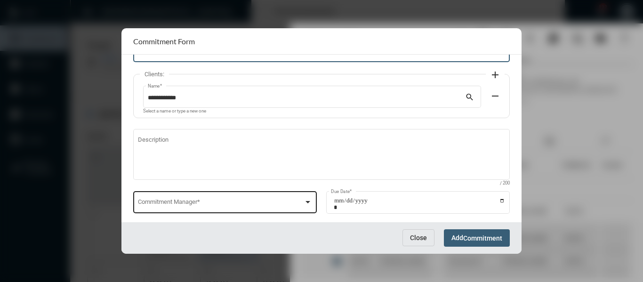
scroll to position [64, 0]
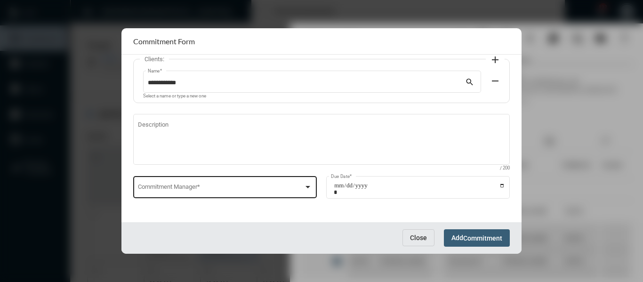
type input "**********"
click at [304, 189] on div at bounding box center [308, 187] width 8 height 8
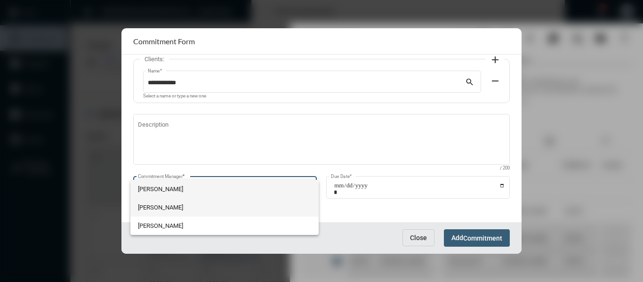
click at [156, 205] on span "[PERSON_NAME]" at bounding box center [224, 207] width 173 height 18
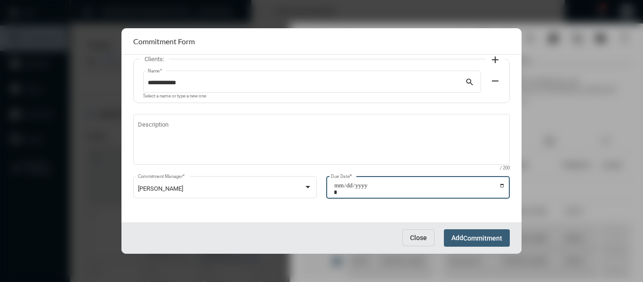
click at [500, 185] on input "Due Date *" at bounding box center [419, 188] width 171 height 13
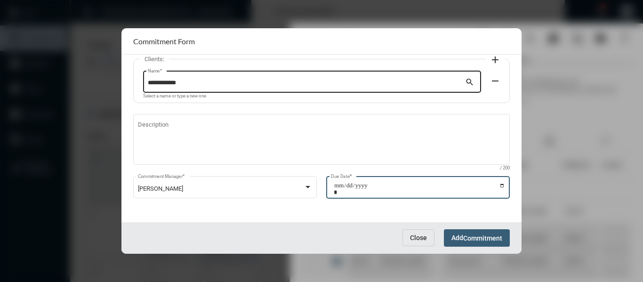
type input "**********"
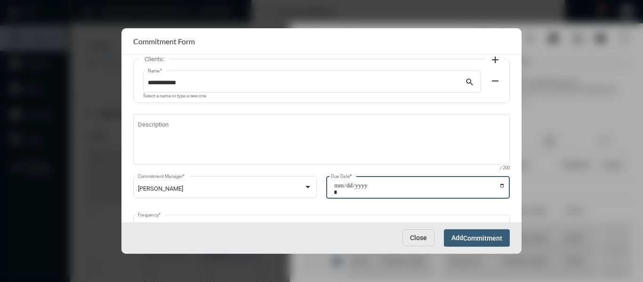
click at [474, 236] on span "Commitment" at bounding box center [482, 238] width 39 height 8
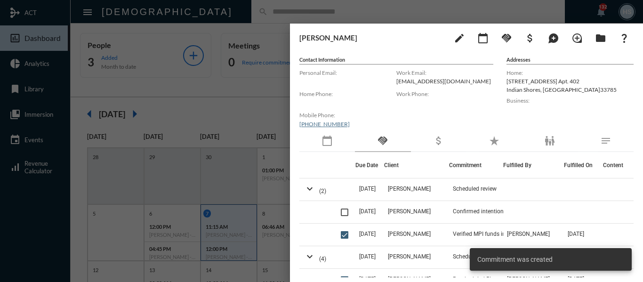
click at [257, 118] on div at bounding box center [321, 141] width 643 height 282
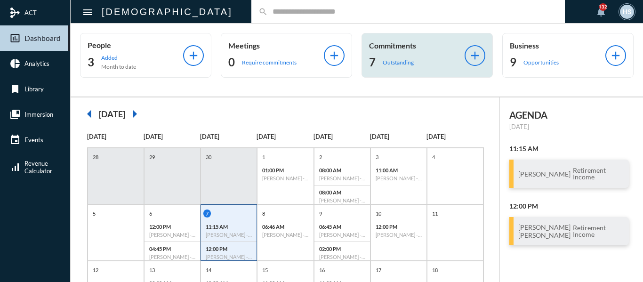
click at [398, 61] on p "Outstanding" at bounding box center [398, 62] width 31 height 7
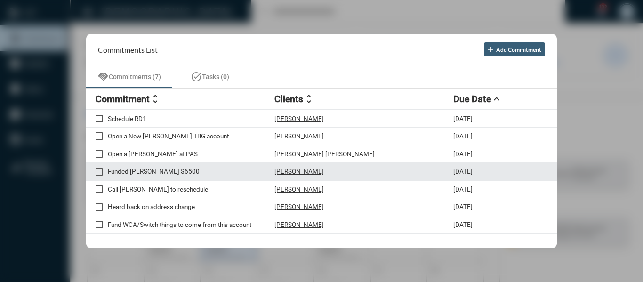
click at [159, 170] on p "Funded [PERSON_NAME] $6500" at bounding box center [191, 172] width 167 height 8
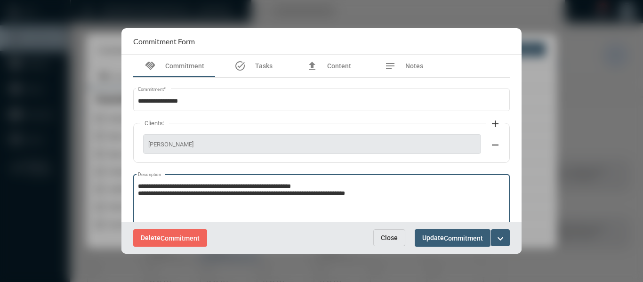
click at [389, 191] on textarea "**********" at bounding box center [322, 200] width 368 height 37
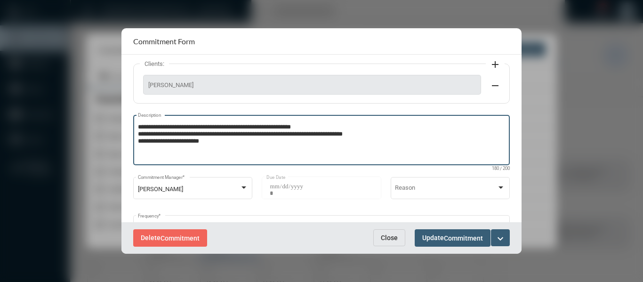
scroll to position [98, 0]
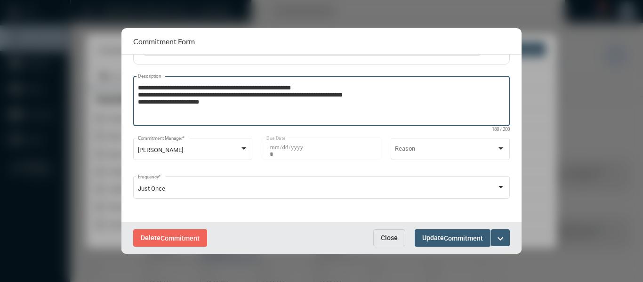
type textarea "**********"
drag, startPoint x: 493, startPoint y: 239, endPoint x: 500, endPoint y: 238, distance: 6.2
click at [499, 238] on button "expand_more" at bounding box center [500, 237] width 19 height 17
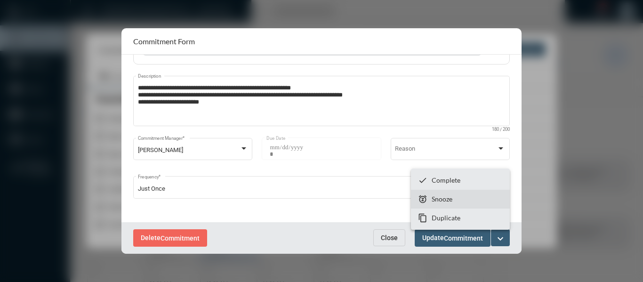
click at [449, 201] on p "Snooze" at bounding box center [442, 199] width 21 height 8
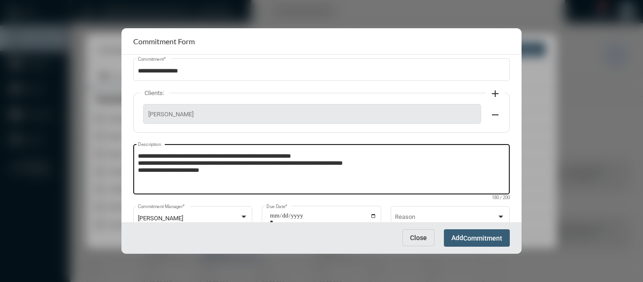
scroll to position [60, 0]
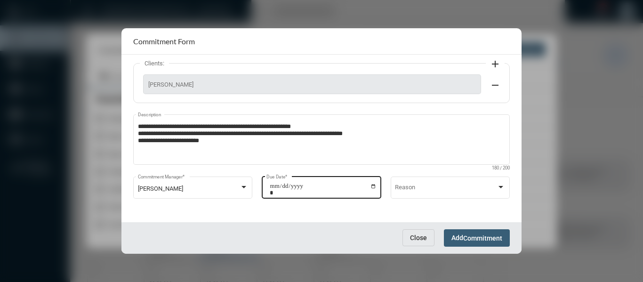
click at [373, 185] on input "**********" at bounding box center [323, 189] width 107 height 13
type input "**********"
click at [503, 237] on button "Add Commitment" at bounding box center [477, 237] width 66 height 17
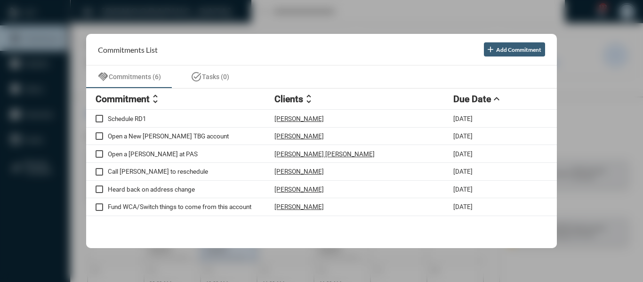
click at [238, 13] on div at bounding box center [321, 141] width 643 height 282
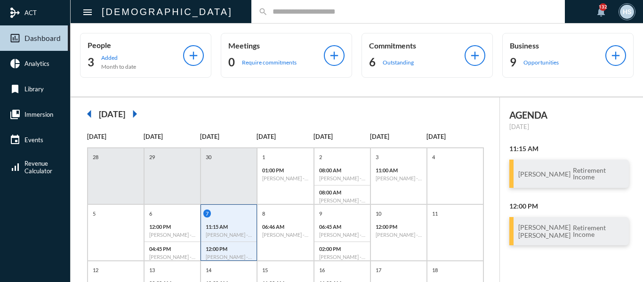
click at [268, 13] on input "text" at bounding box center [413, 12] width 290 height 8
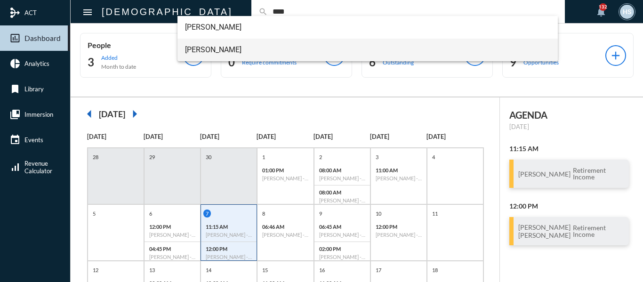
type input "****"
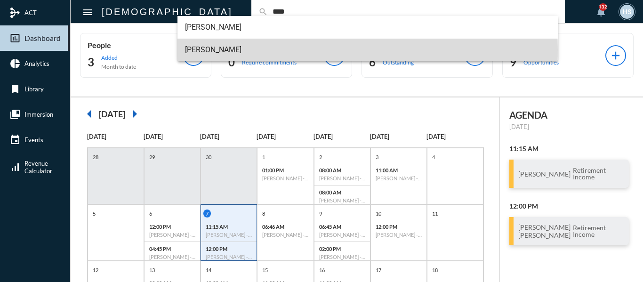
click at [211, 49] on span "[PERSON_NAME]" at bounding box center [368, 50] width 366 height 23
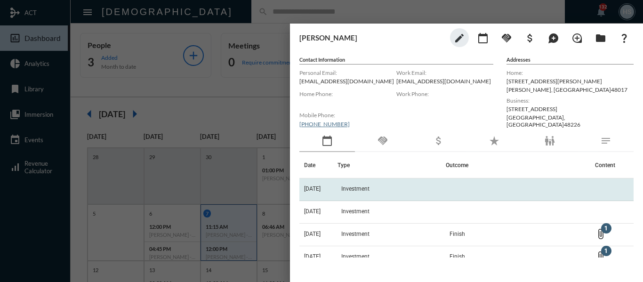
click at [356, 188] on span "Investment" at bounding box center [355, 189] width 28 height 7
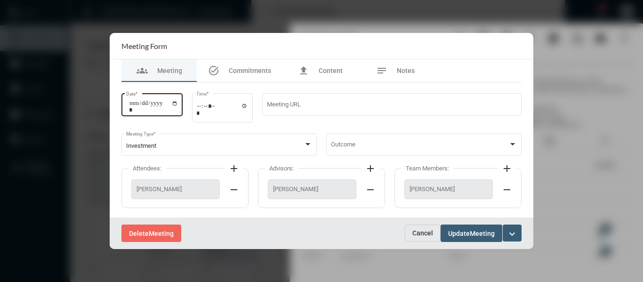
click at [178, 105] on input "**********" at bounding box center [153, 106] width 49 height 13
type input "**********"
click at [481, 233] on span "Meeting" at bounding box center [482, 234] width 25 height 8
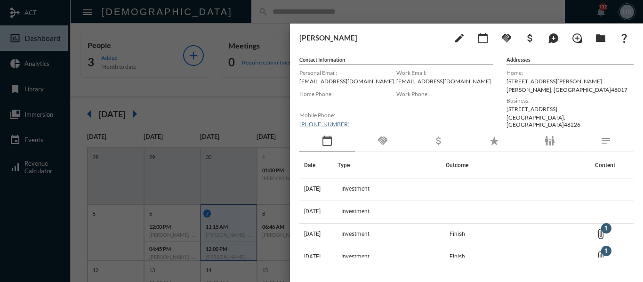
click at [221, 9] on div at bounding box center [321, 141] width 643 height 282
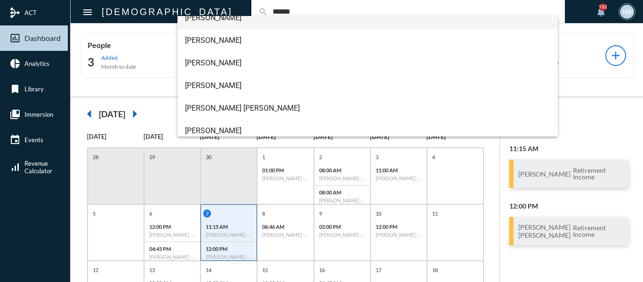
scroll to position [94, 0]
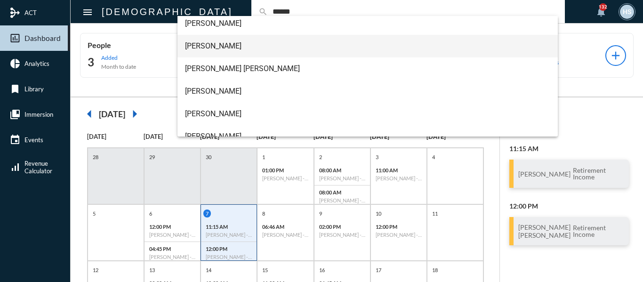
type input "******"
click at [218, 42] on span "[PERSON_NAME]" at bounding box center [368, 46] width 366 height 23
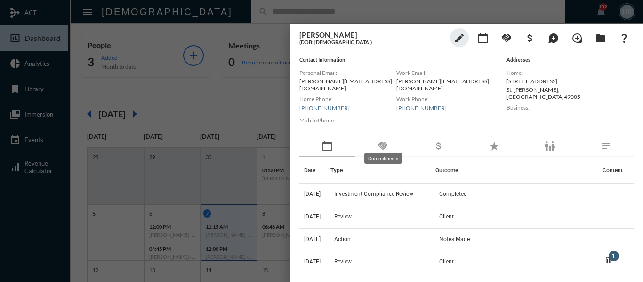
click at [380, 143] on mat-icon "handshake" at bounding box center [382, 145] width 11 height 11
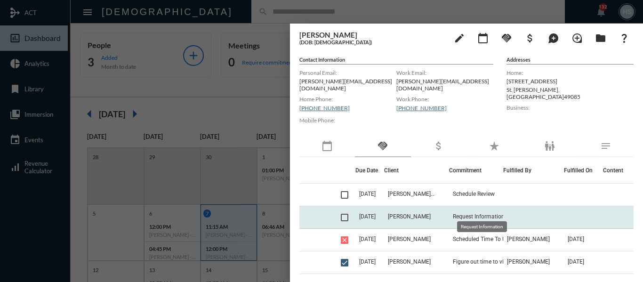
click at [491, 213] on span "Request Information" at bounding box center [479, 216] width 52 height 7
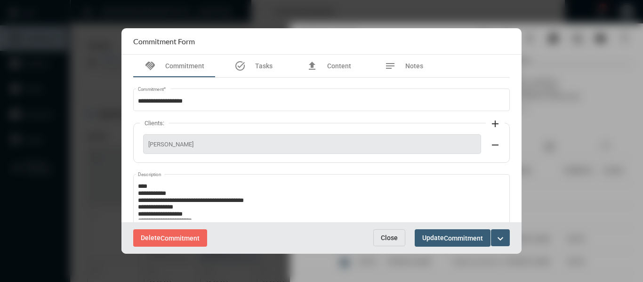
click at [388, 233] on button "Close" at bounding box center [389, 237] width 32 height 17
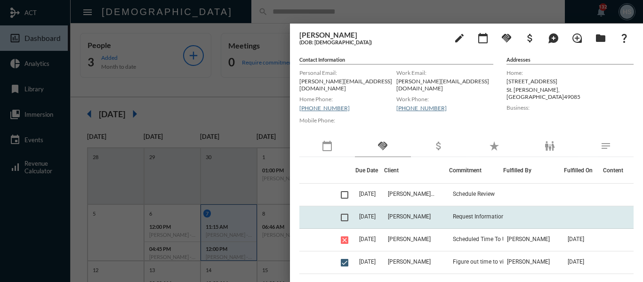
click at [341, 214] on span at bounding box center [345, 218] width 8 height 8
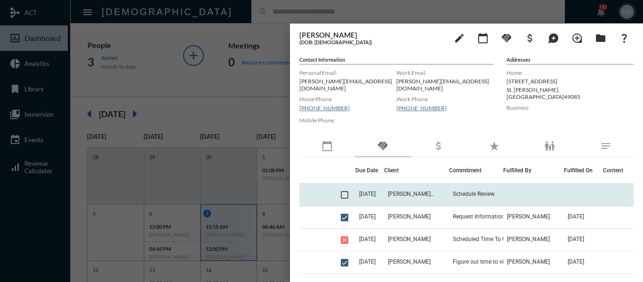
click at [347, 190] on td at bounding box center [346, 195] width 18 height 23
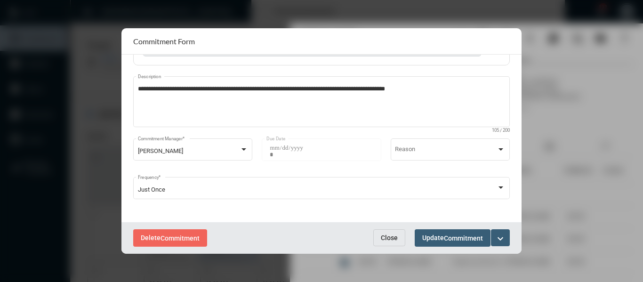
scroll to position [132, 0]
click at [396, 233] on button "Close" at bounding box center [389, 237] width 32 height 17
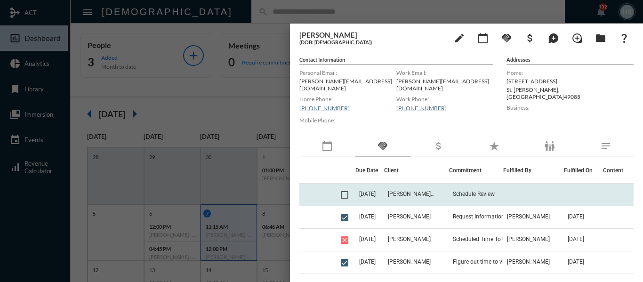
click at [344, 191] on span at bounding box center [345, 195] width 8 height 8
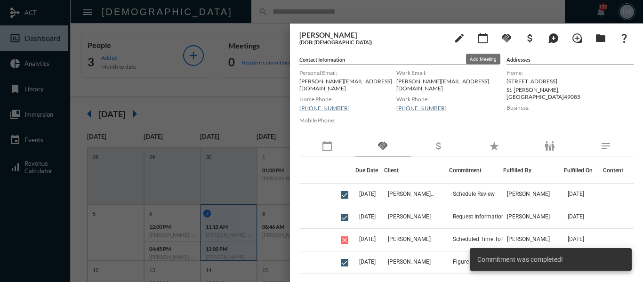
click at [483, 36] on mat-icon "calendar_today" at bounding box center [482, 37] width 11 height 11
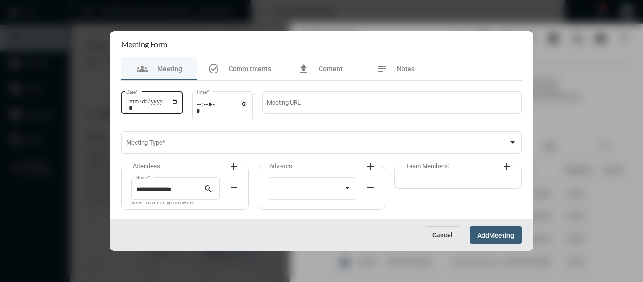
click at [178, 103] on input "Date *" at bounding box center [153, 104] width 49 height 13
type input "**********"
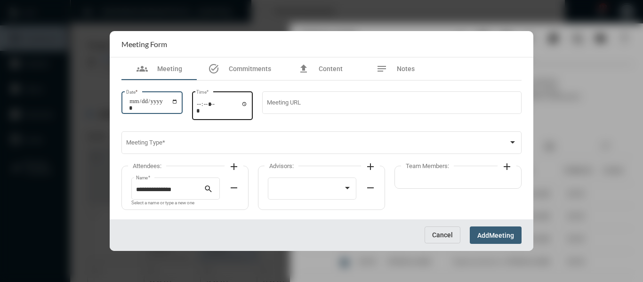
click at [245, 105] on input "Time *" at bounding box center [222, 107] width 52 height 14
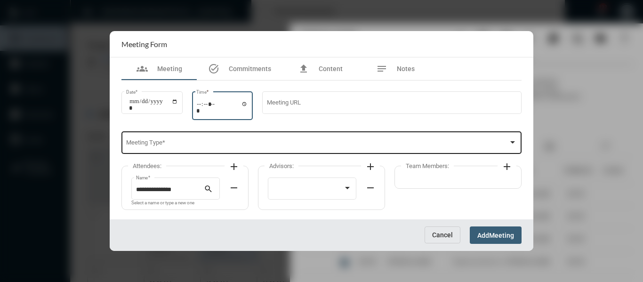
type input "*****"
click at [344, 146] on span at bounding box center [317, 144] width 383 height 7
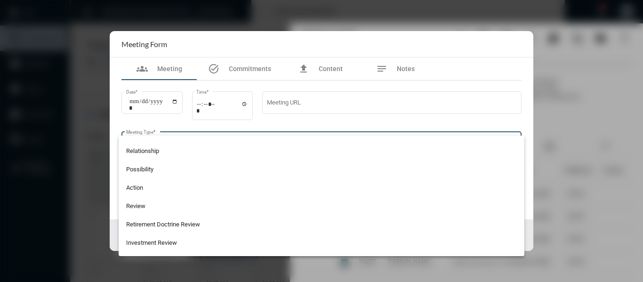
scroll to position [235, 0]
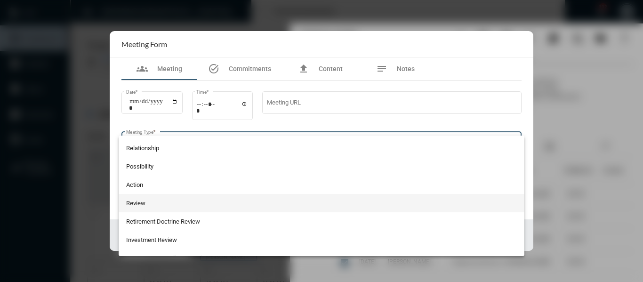
click at [134, 198] on span "Review" at bounding box center [321, 203] width 391 height 18
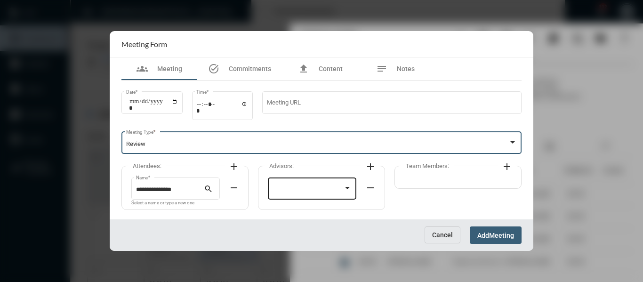
click at [301, 190] on div at bounding box center [308, 189] width 71 height 7
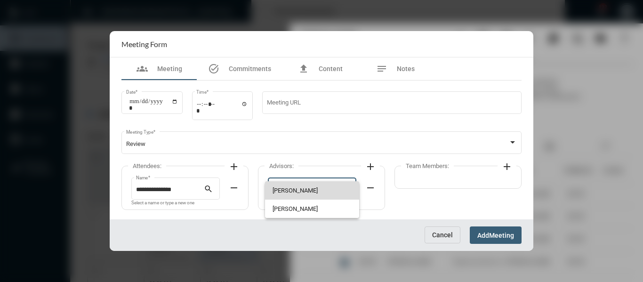
click at [292, 191] on span "[PERSON_NAME]" at bounding box center [313, 190] width 80 height 18
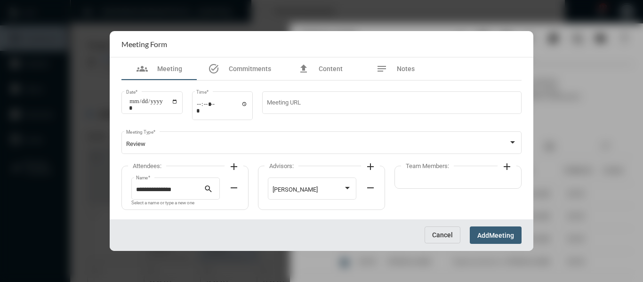
click at [506, 165] on mat-icon "add" at bounding box center [506, 166] width 11 height 11
click at [440, 187] on div at bounding box center [444, 189] width 71 height 7
click at [415, 190] on span "[PERSON_NAME]" at bounding box center [449, 190] width 80 height 18
click at [499, 234] on span "Meeting" at bounding box center [501, 236] width 25 height 8
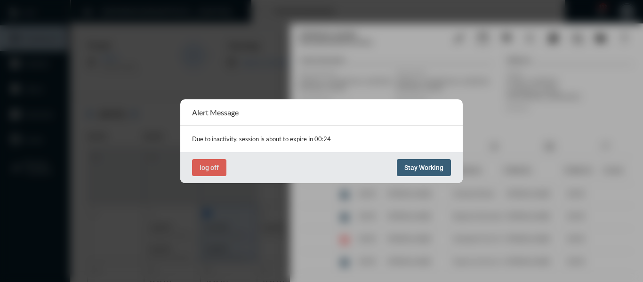
click at [437, 171] on button "Stay Working" at bounding box center [424, 167] width 54 height 17
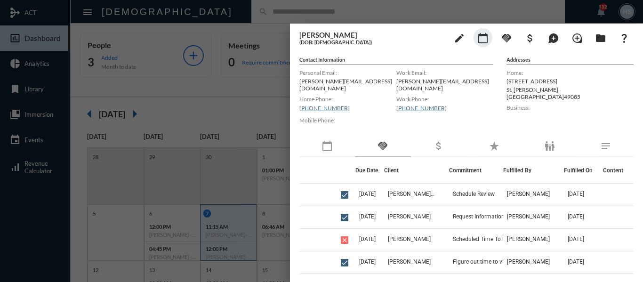
click at [248, 89] on div at bounding box center [321, 141] width 643 height 282
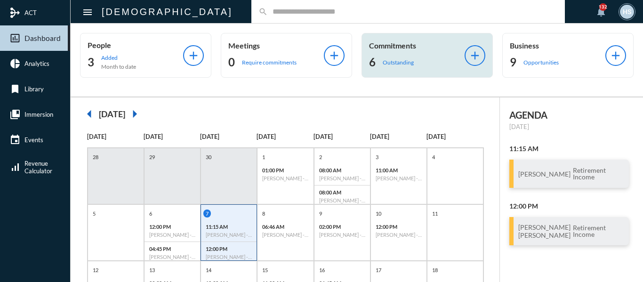
click at [395, 65] on p "Outstanding" at bounding box center [398, 62] width 31 height 7
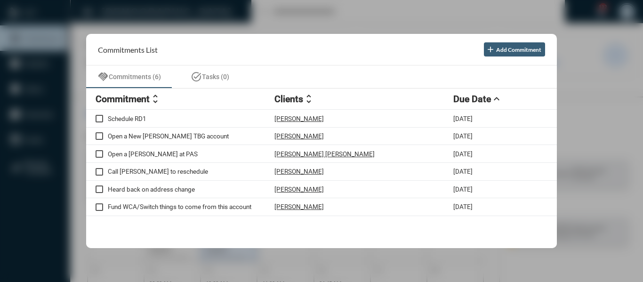
click at [385, 18] on div at bounding box center [321, 141] width 643 height 282
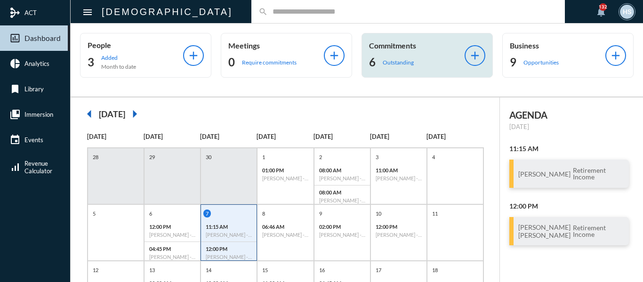
click at [402, 62] on p "Outstanding" at bounding box center [398, 62] width 31 height 7
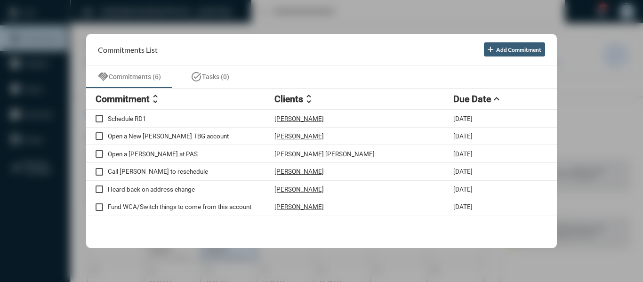
click at [388, 16] on div at bounding box center [321, 141] width 643 height 282
